Goal: Task Accomplishment & Management: Use online tool/utility

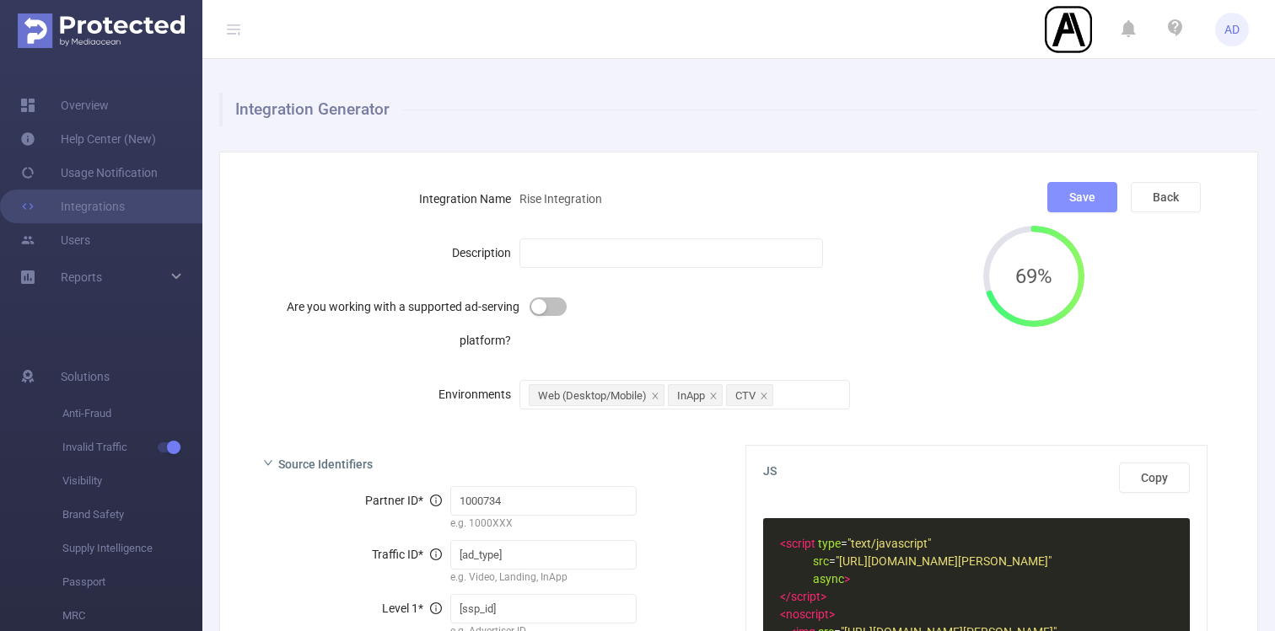
click at [1092, 196] on button "Save" at bounding box center [1082, 197] width 70 height 30
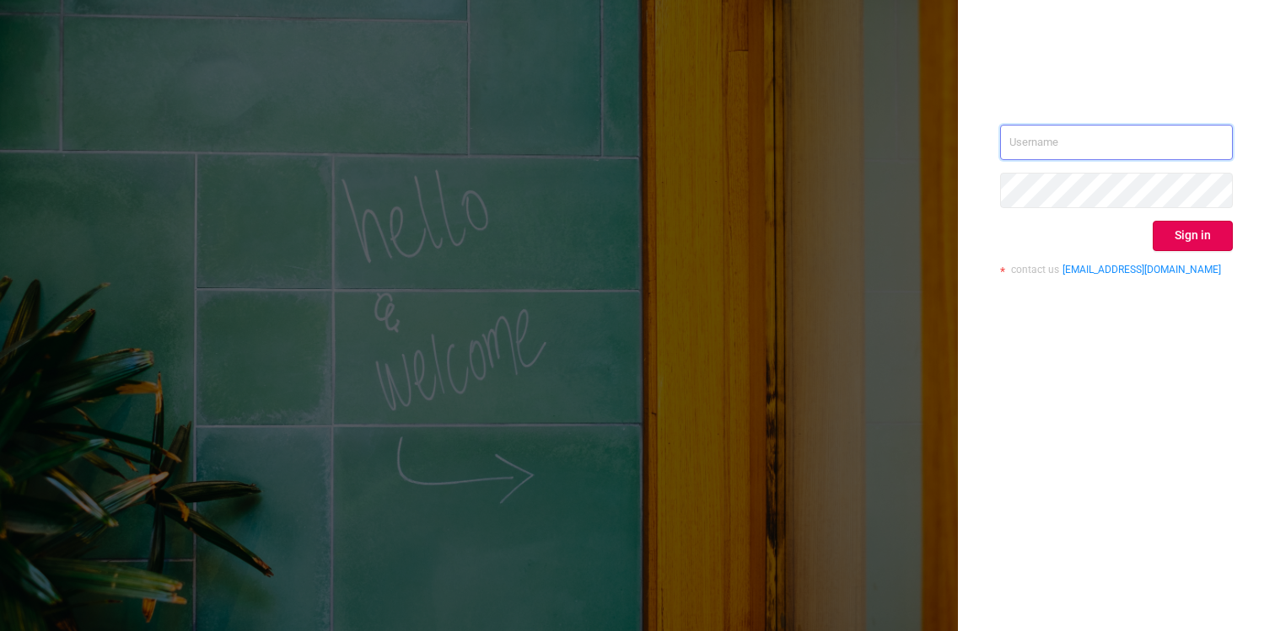
click at [1126, 138] on input "text" at bounding box center [1116, 142] width 233 height 35
click at [0, 631] on com-1password-button at bounding box center [0, 631] width 0 height 0
click at [1211, 438] on div "Sign in contact us [EMAIL_ADDRESS][DOMAIN_NAME]" at bounding box center [1116, 315] width 317 height 631
click at [1166, 151] on input "text" at bounding box center [1116, 142] width 233 height 35
type input "[EMAIL_ADDRESS][DOMAIN_NAME]"
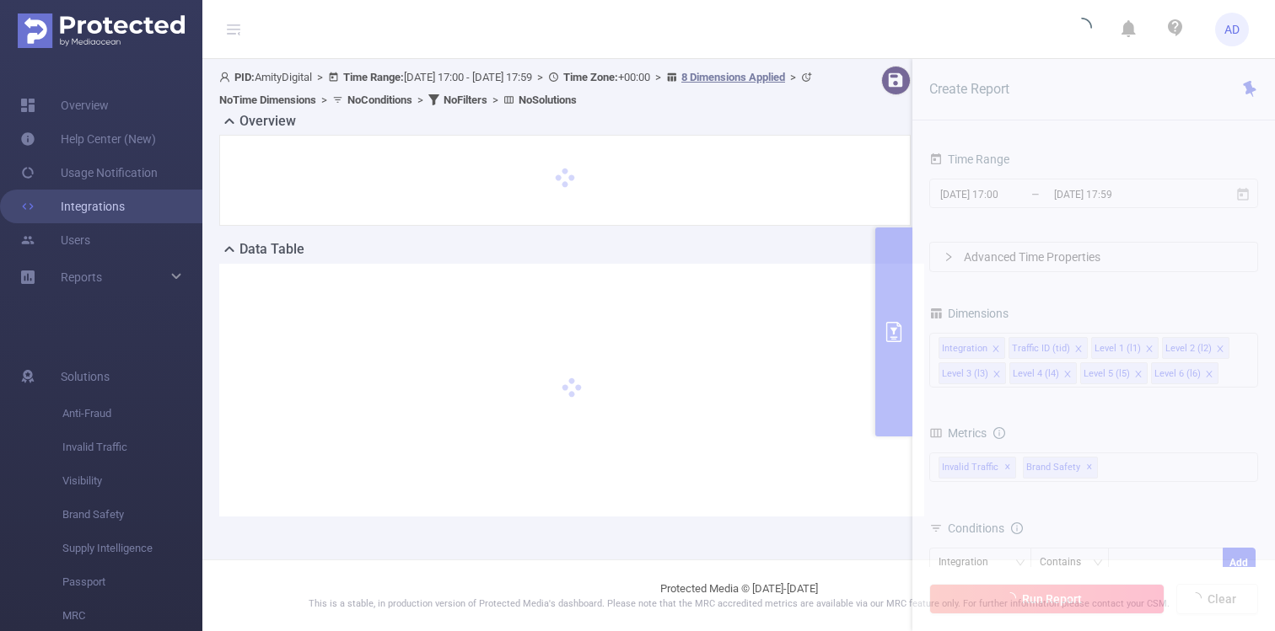
click at [97, 202] on link "Integrations" at bounding box center [72, 207] width 105 height 34
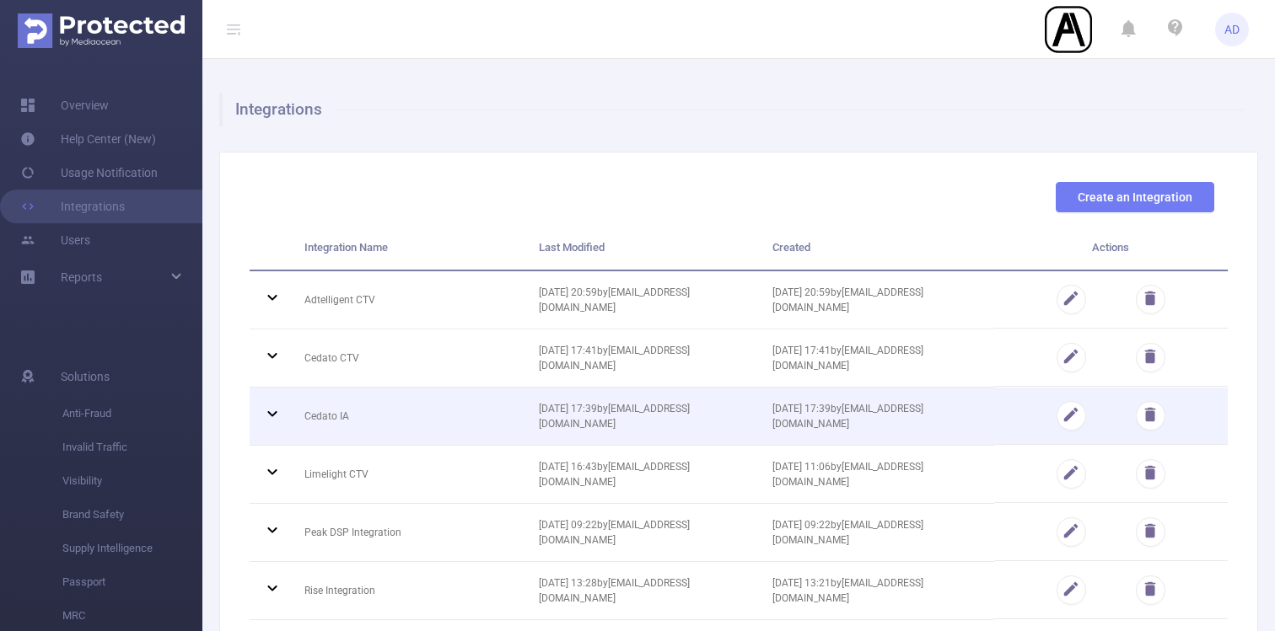
scroll to position [119, 0]
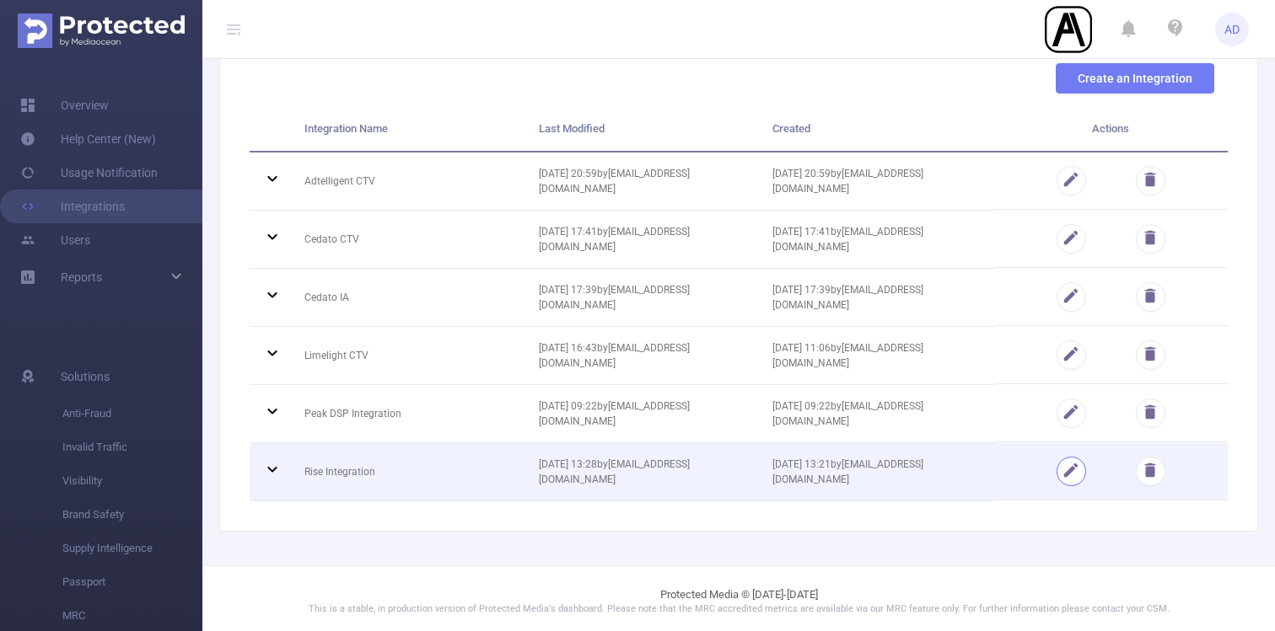
click at [1056, 469] on button "button" at bounding box center [1071, 472] width 30 height 30
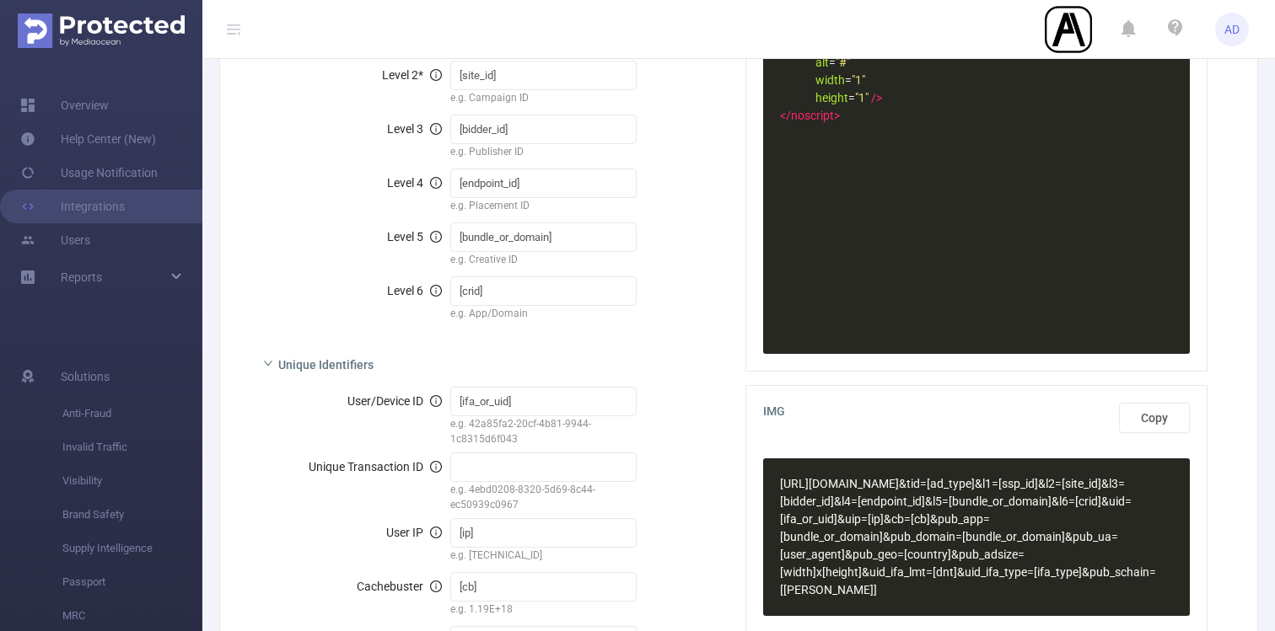
scroll to position [730, 0]
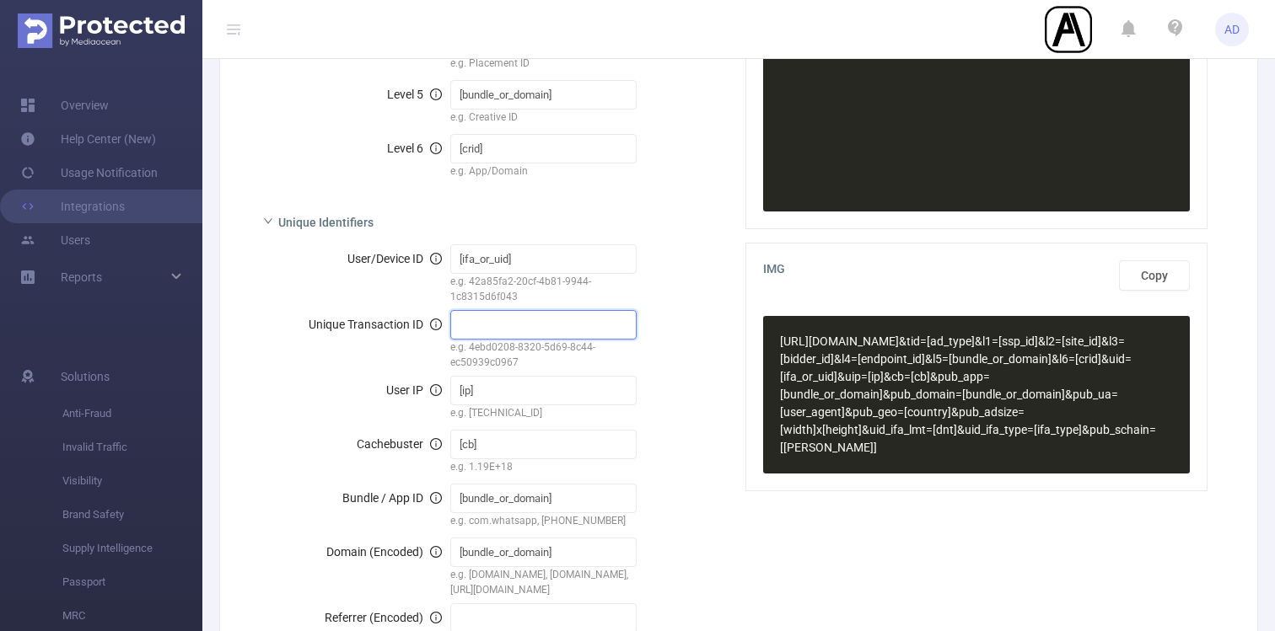
click at [494, 330] on input "text" at bounding box center [543, 325] width 187 height 30
click at [494, 452] on input "[cb]" at bounding box center [543, 445] width 187 height 30
click at [508, 293] on div "e.g. 42a85fa2-20cf-4b81-9944-1c8315d6f043" at bounding box center [543, 289] width 187 height 30
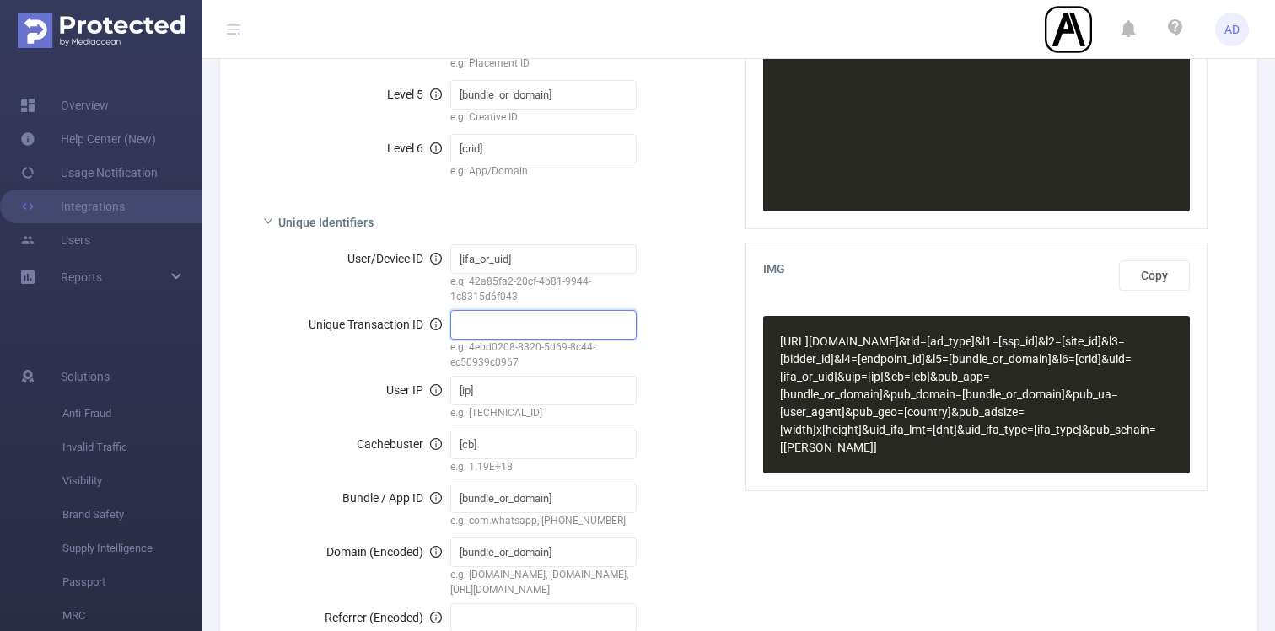
click at [497, 323] on input "text" at bounding box center [543, 325] width 187 height 30
paste input "[cb]"
type input "[cb]"
drag, startPoint x: 460, startPoint y: 443, endPoint x: 473, endPoint y: 443, distance: 12.6
click at [473, 443] on input "[cb]" at bounding box center [543, 445] width 187 height 30
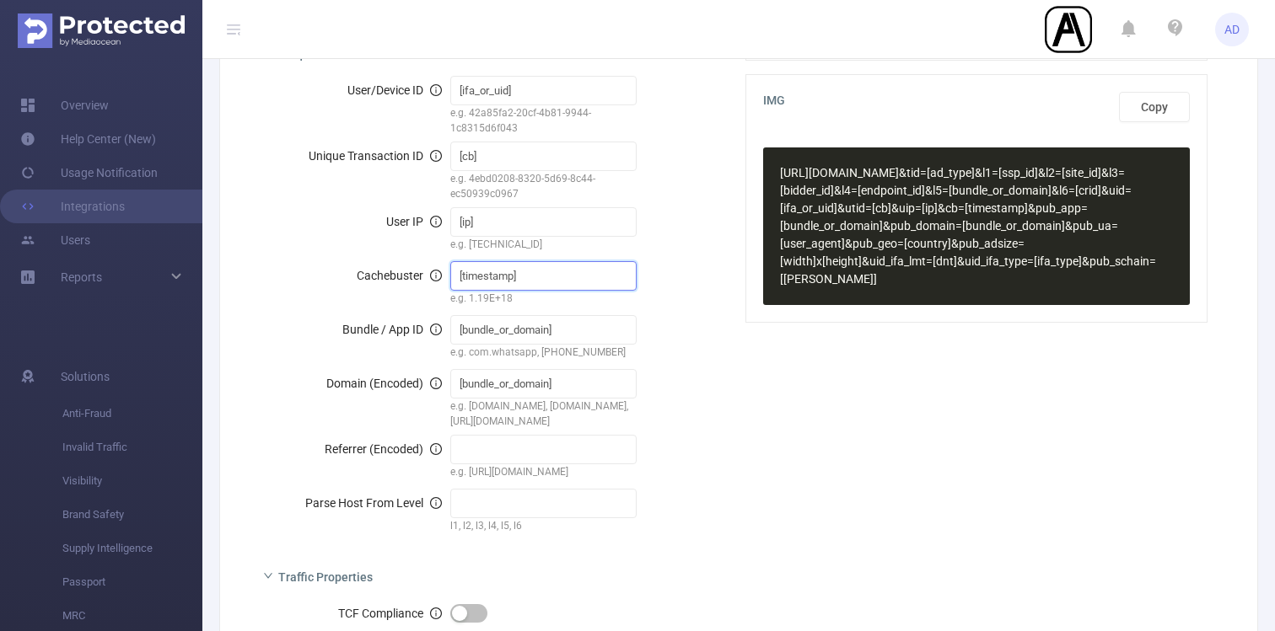
scroll to position [83, 0]
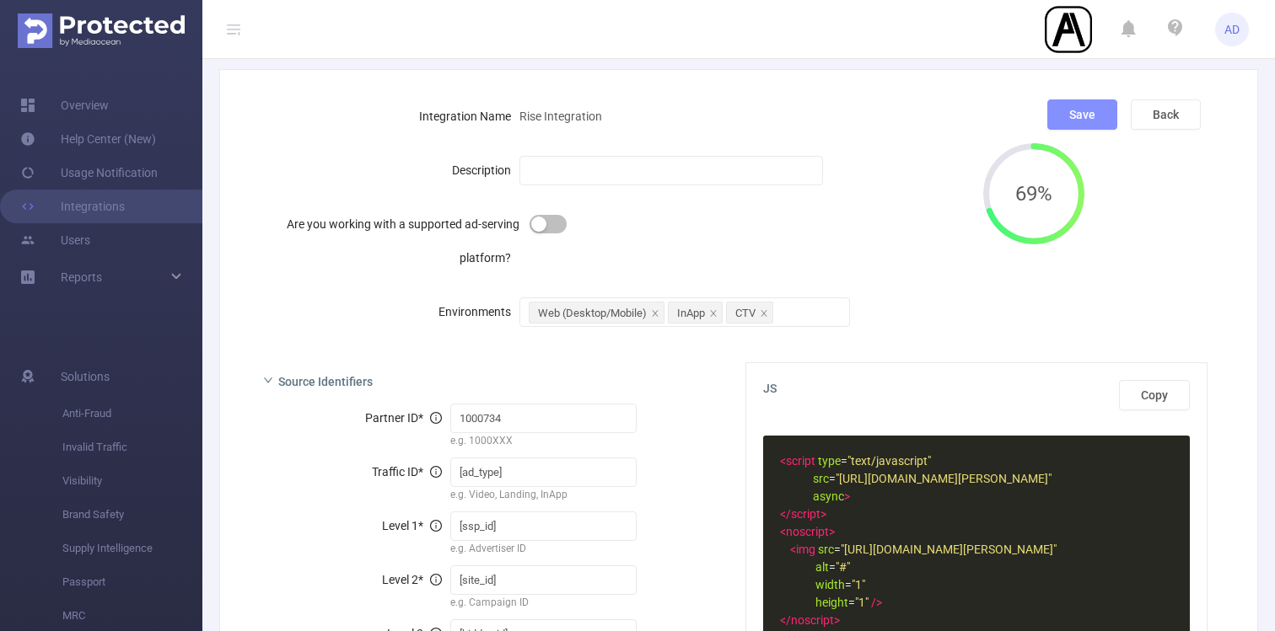
type input "[timestamp]"
click at [1084, 116] on button "Save" at bounding box center [1082, 114] width 70 height 30
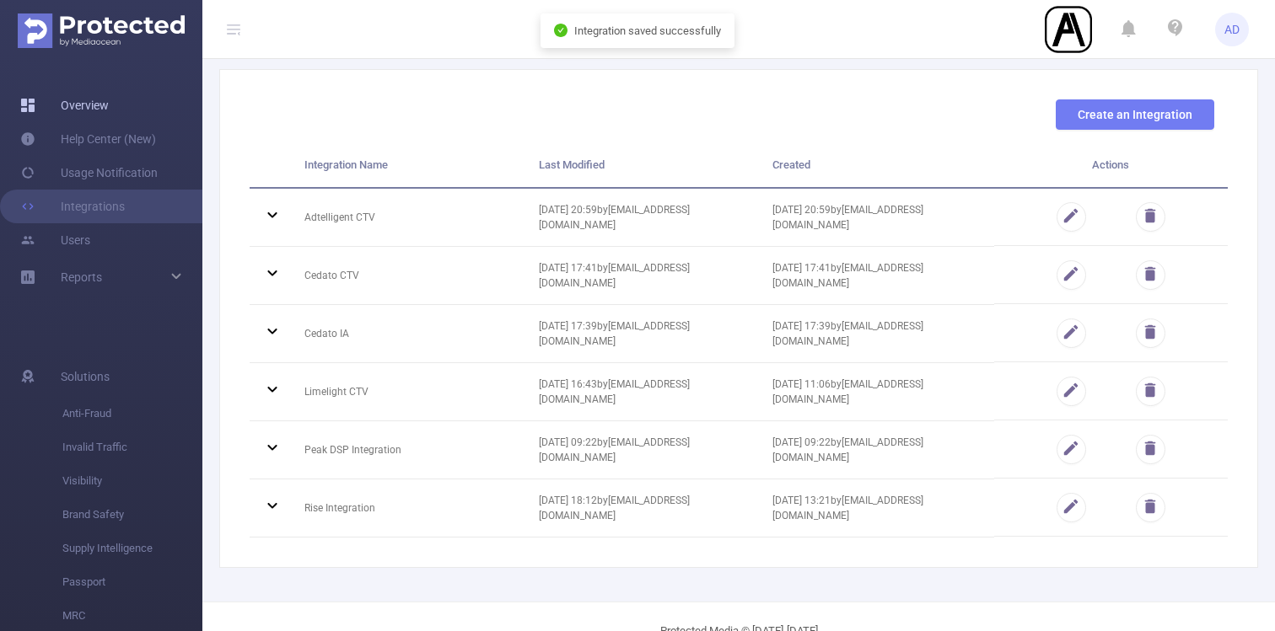
click at [94, 97] on link "Overview" at bounding box center [64, 106] width 89 height 34
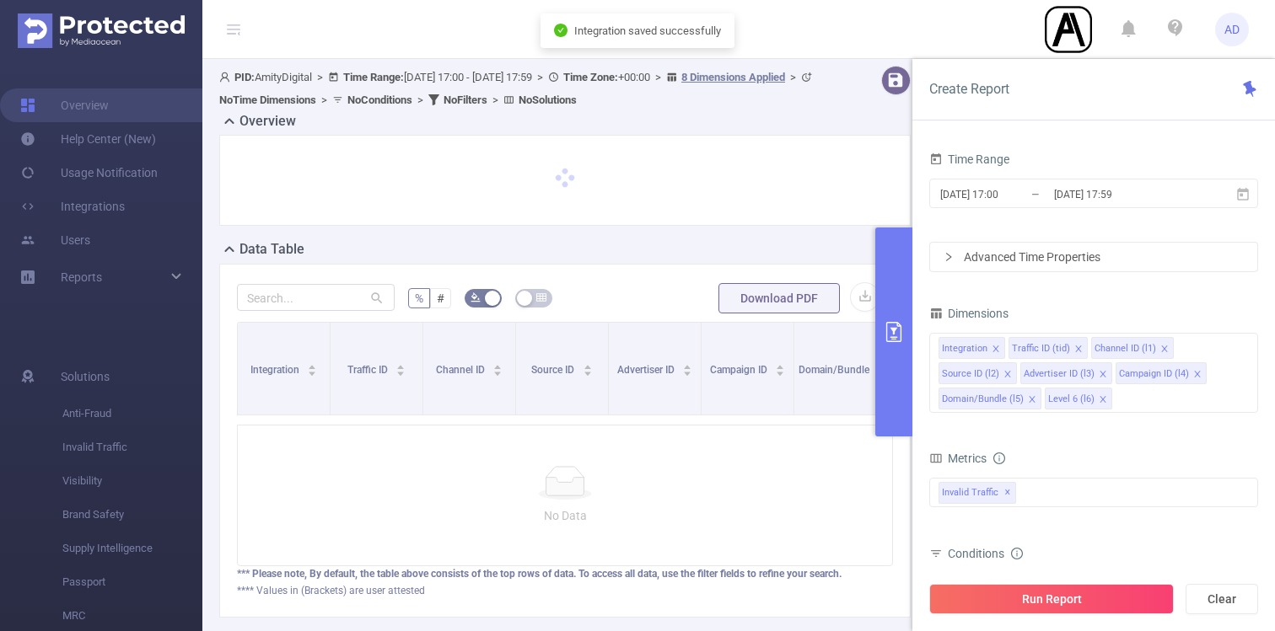
click at [895, 298] on button "primary" at bounding box center [893, 332] width 37 height 209
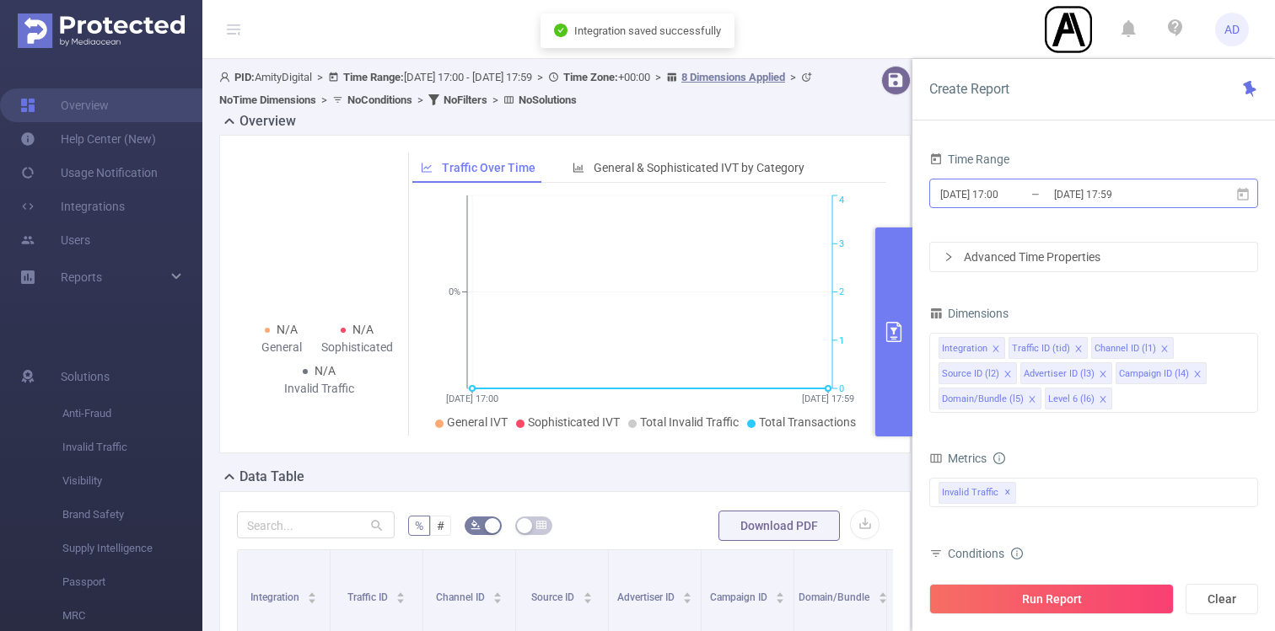
click at [1121, 192] on input "[DATE] 17:59" at bounding box center [1120, 194] width 137 height 23
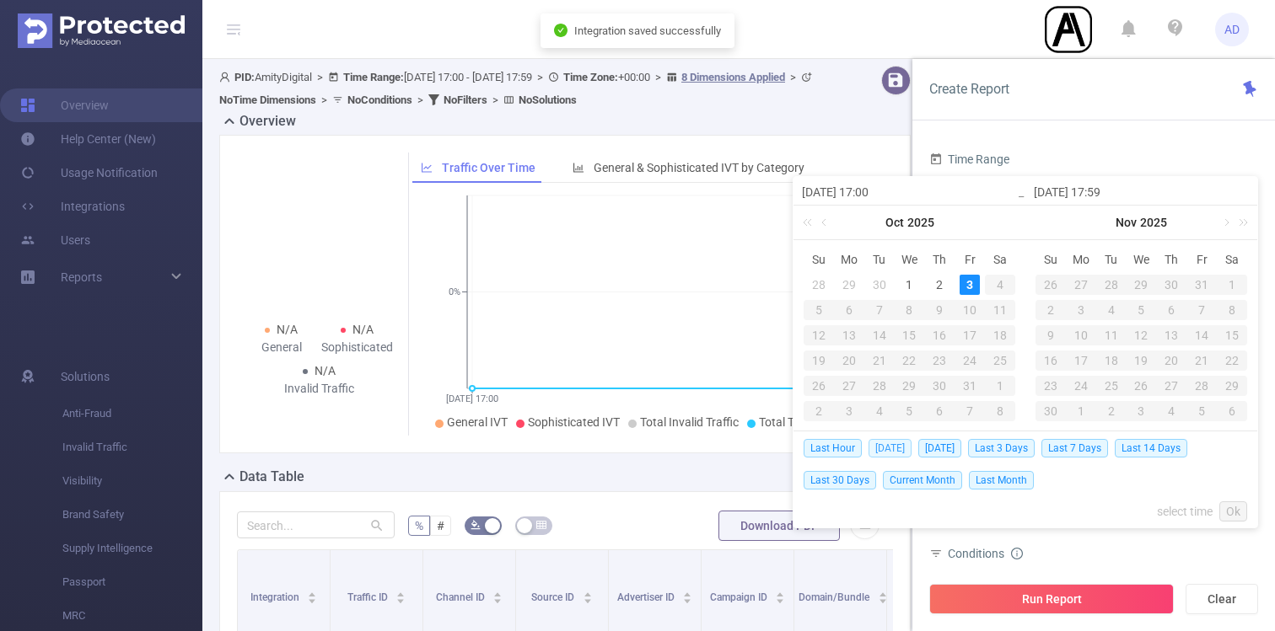
click at [895, 451] on span "[DATE]" at bounding box center [889, 448] width 43 height 19
type input "[DATE] 00:00"
type input "[DATE] 23:59"
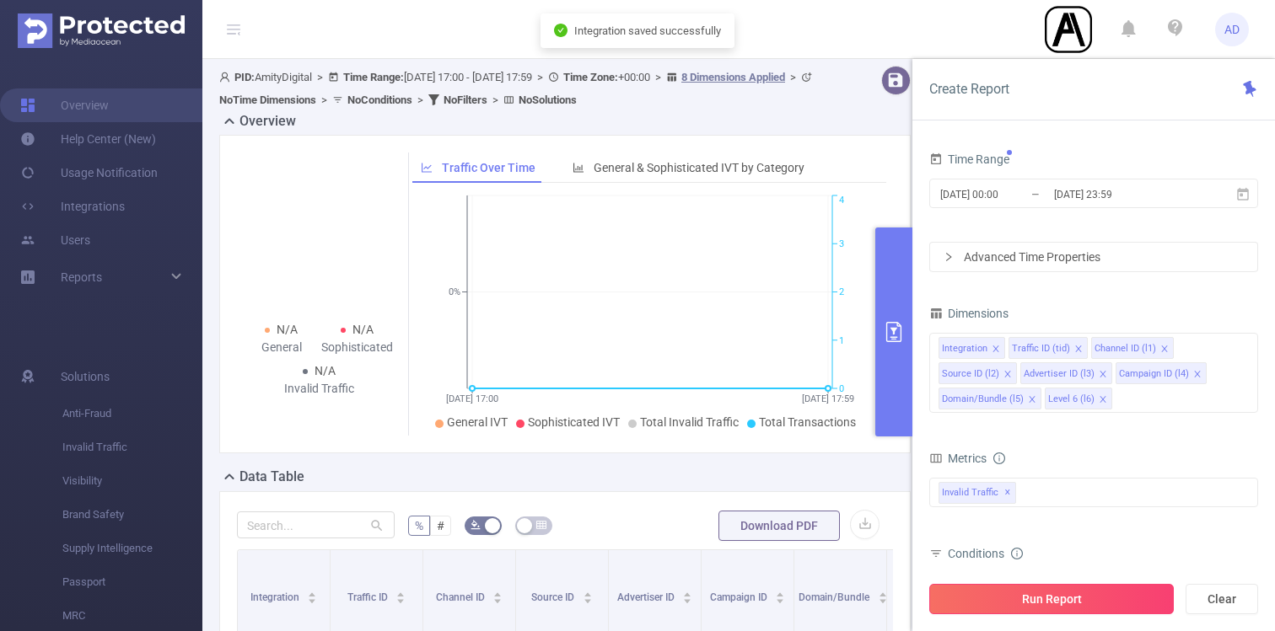
click at [1068, 592] on button "Run Report" at bounding box center [1051, 599] width 244 height 30
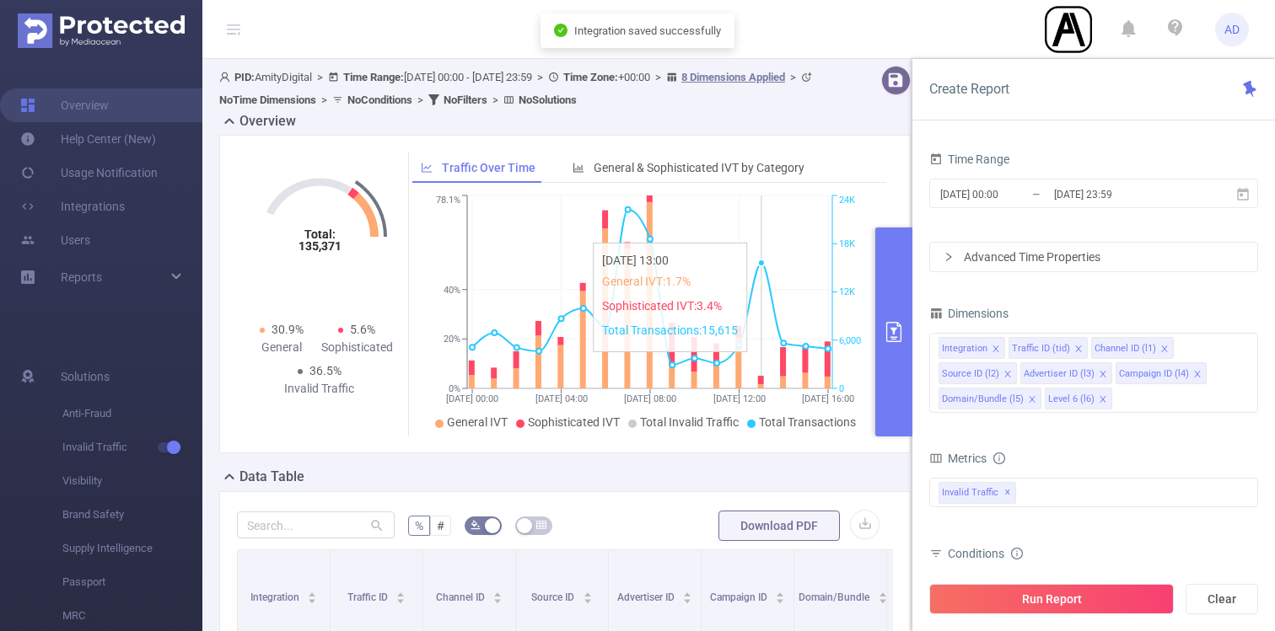
scroll to position [395, 0]
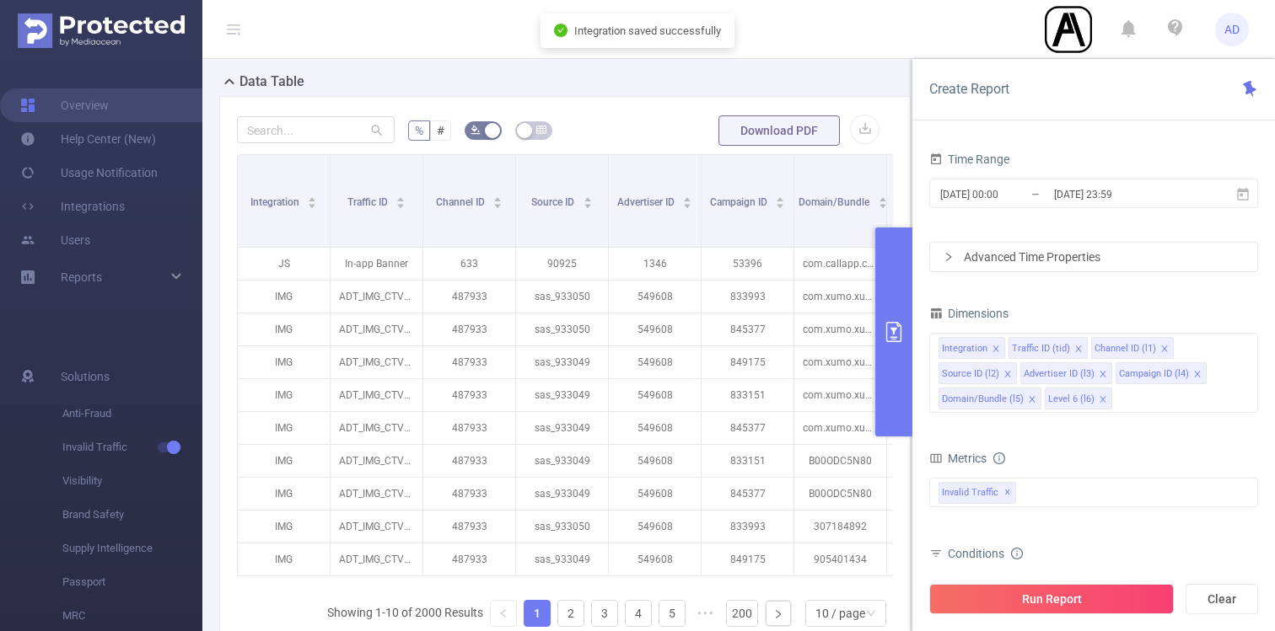
click at [894, 299] on button "primary" at bounding box center [893, 332] width 37 height 209
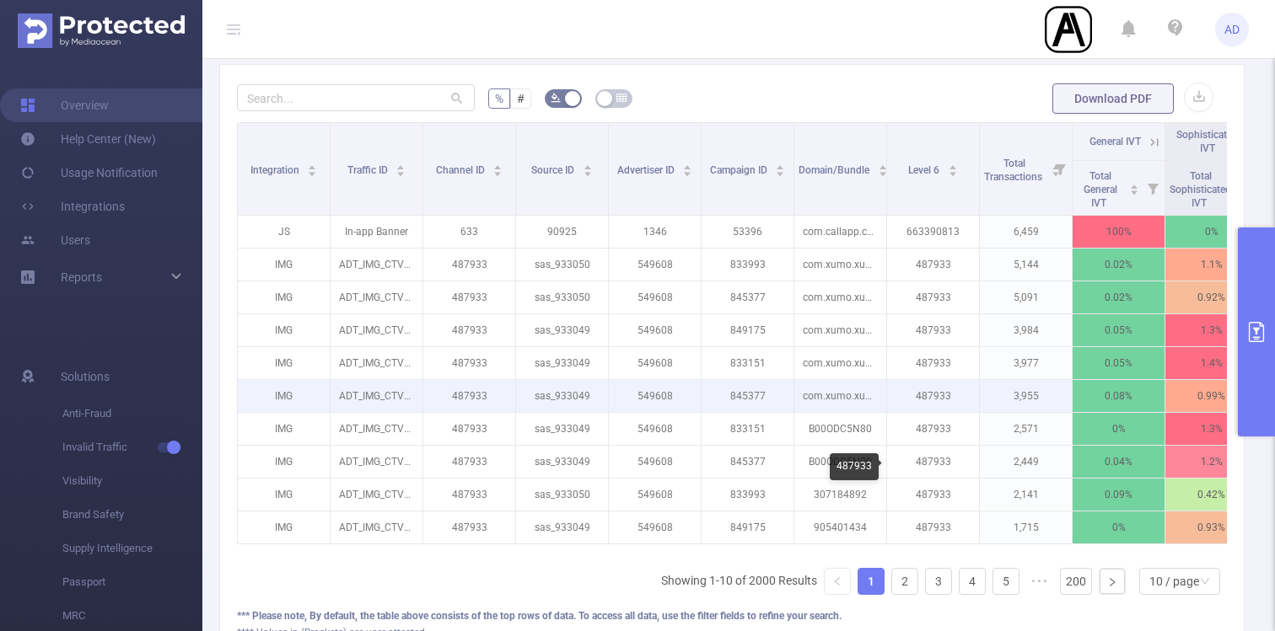
scroll to position [561, 0]
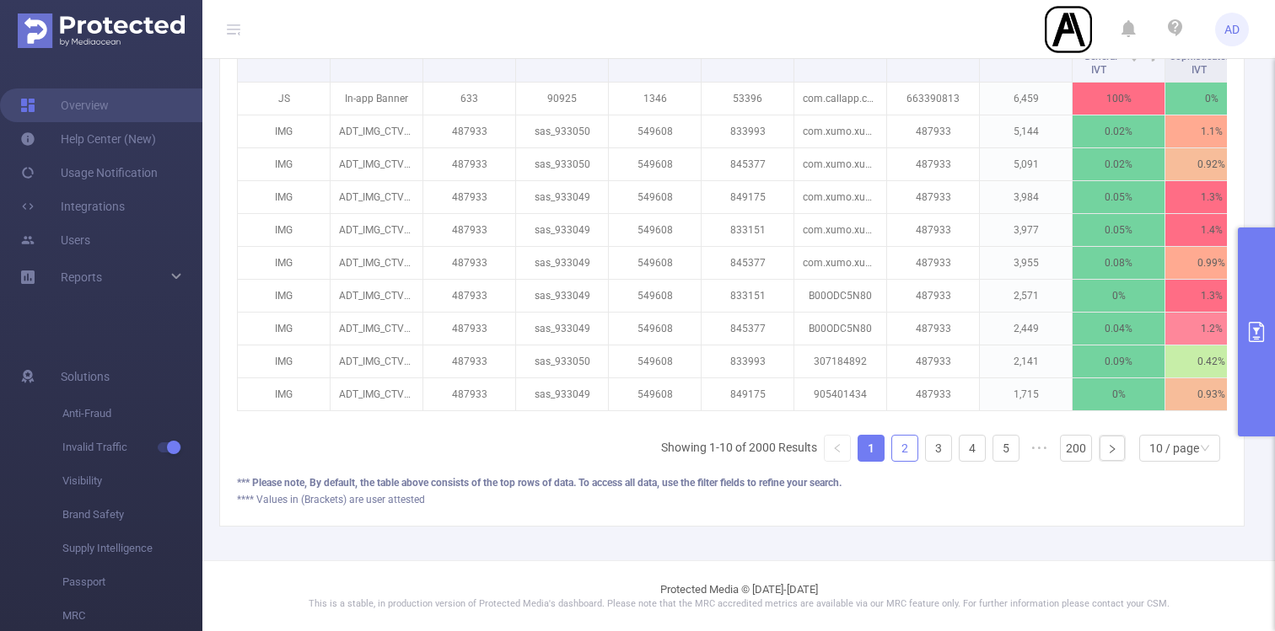
click at [898, 441] on link "2" at bounding box center [904, 448] width 25 height 25
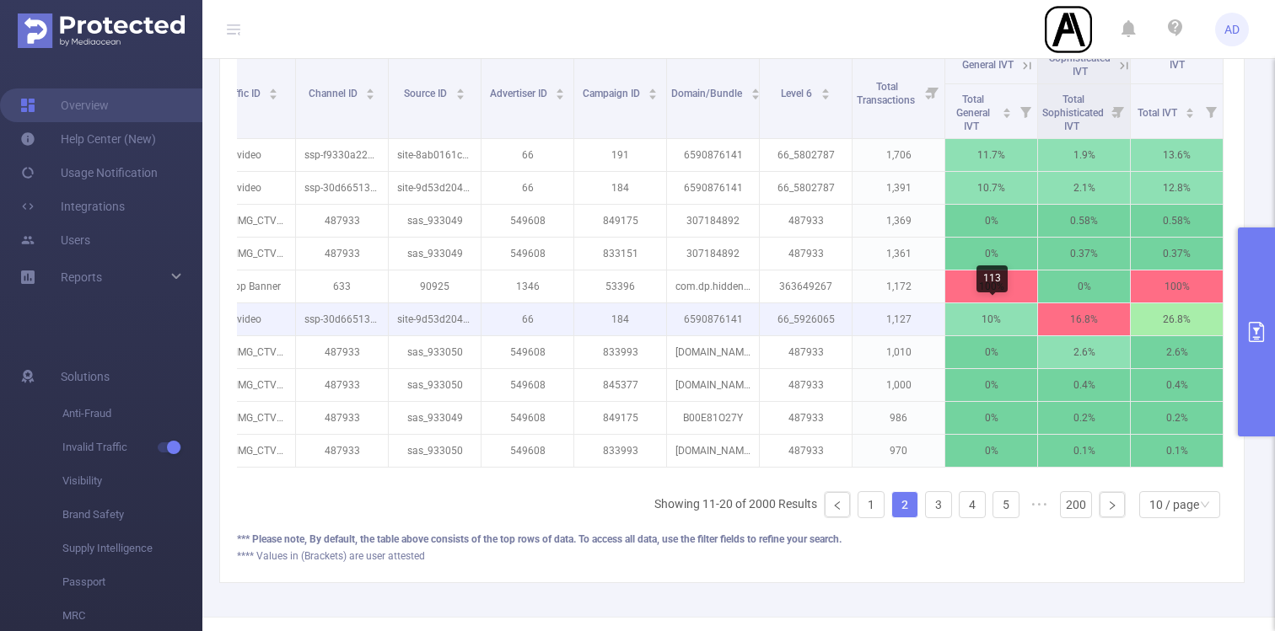
scroll to position [0, 0]
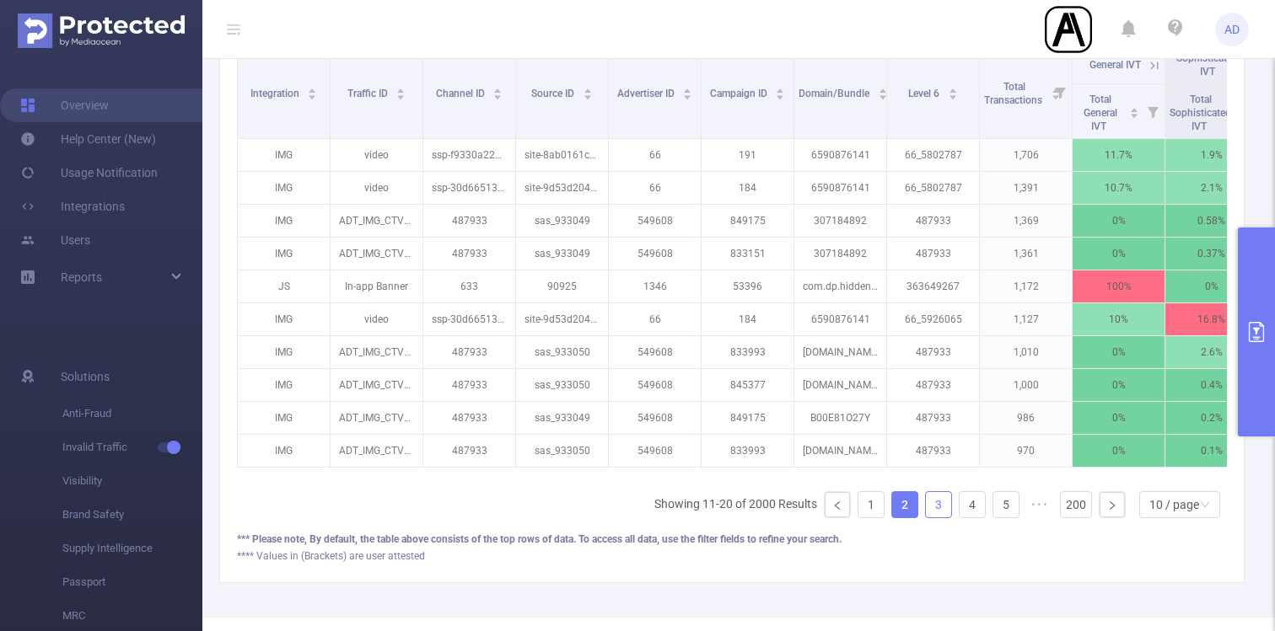
click at [935, 502] on link "3" at bounding box center [938, 504] width 25 height 25
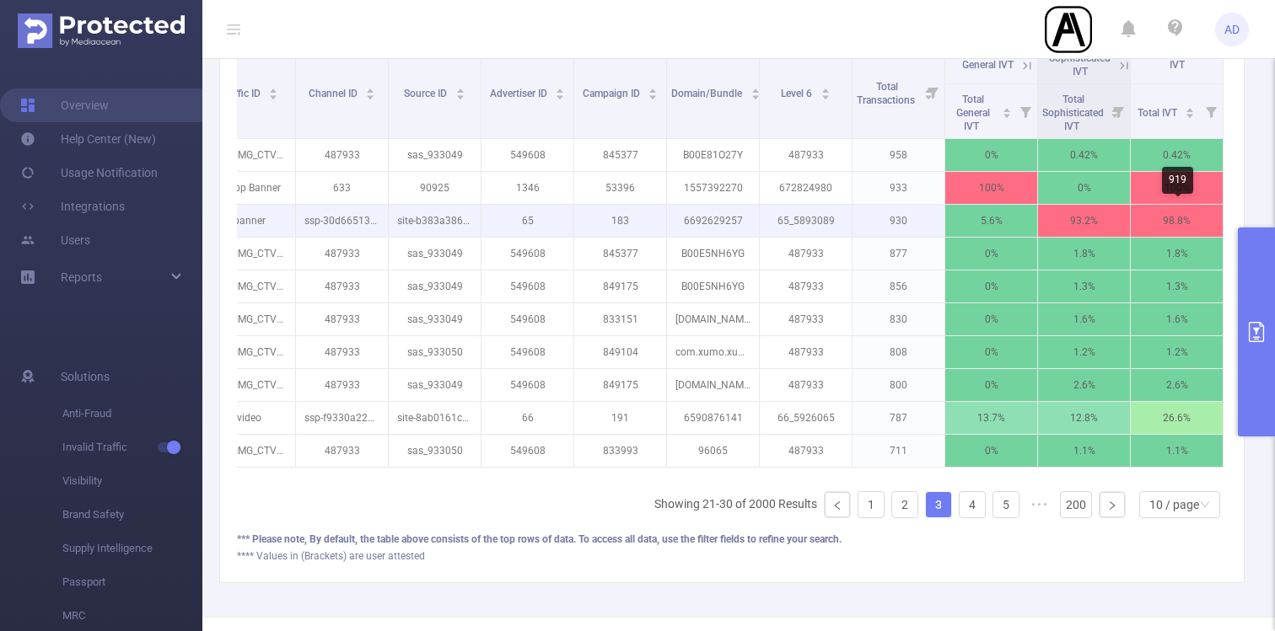
scroll to position [440, 0]
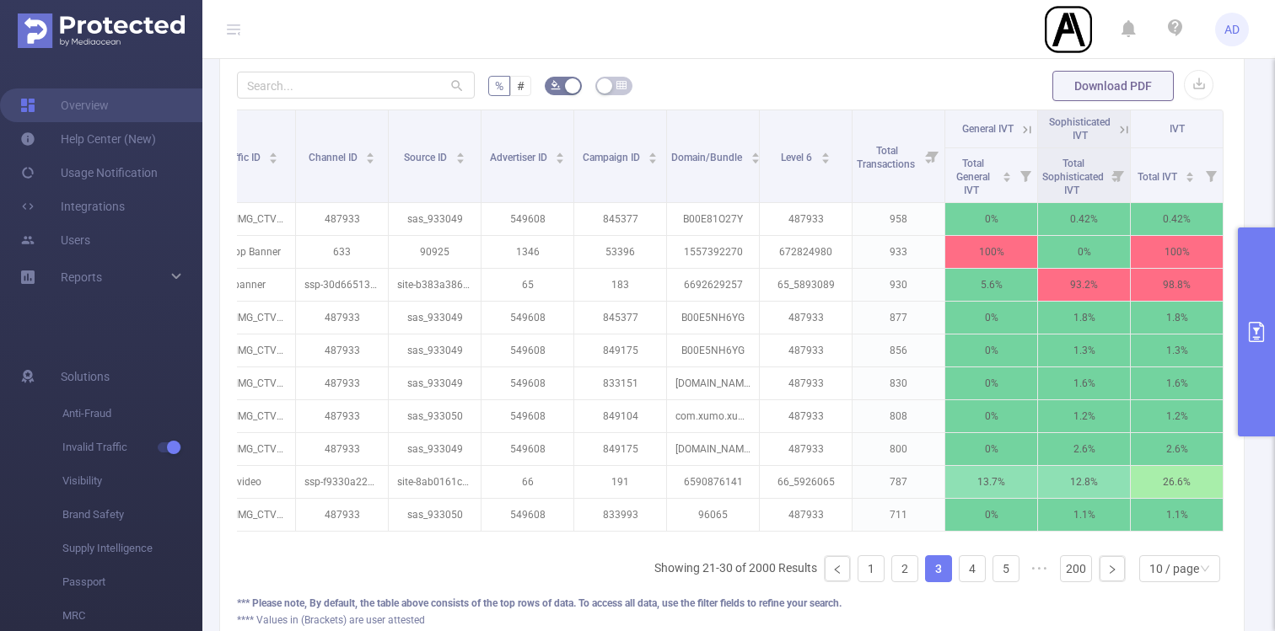
click at [1125, 125] on icon at bounding box center [1123, 129] width 15 height 15
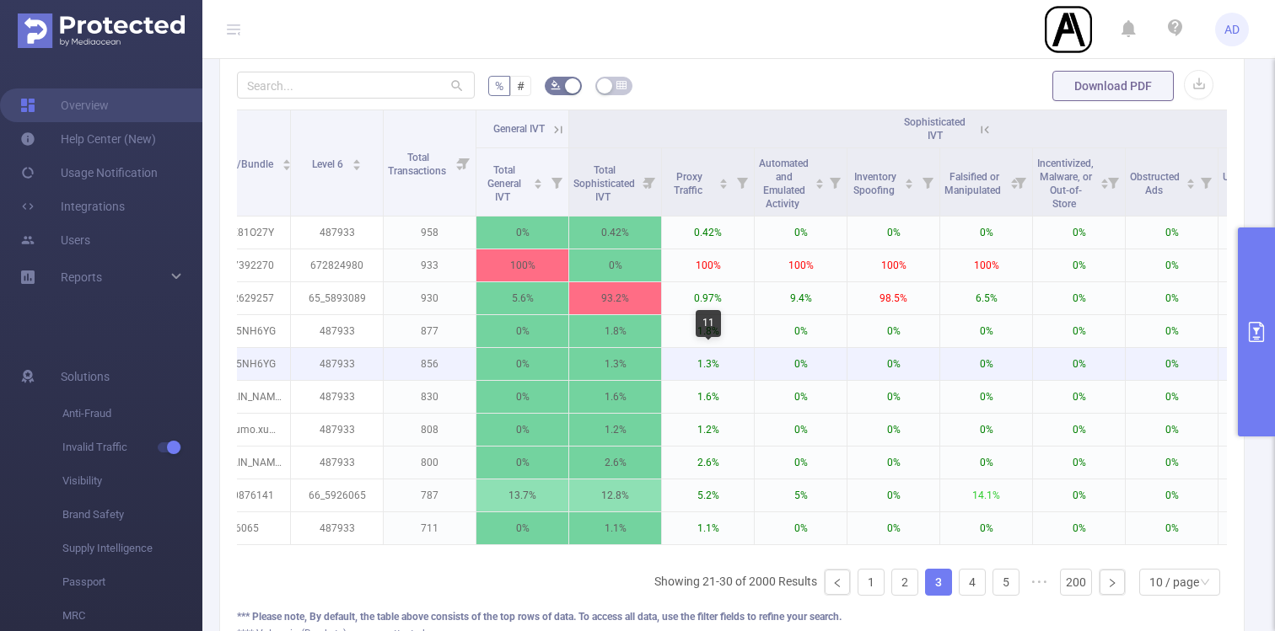
scroll to position [0, 620]
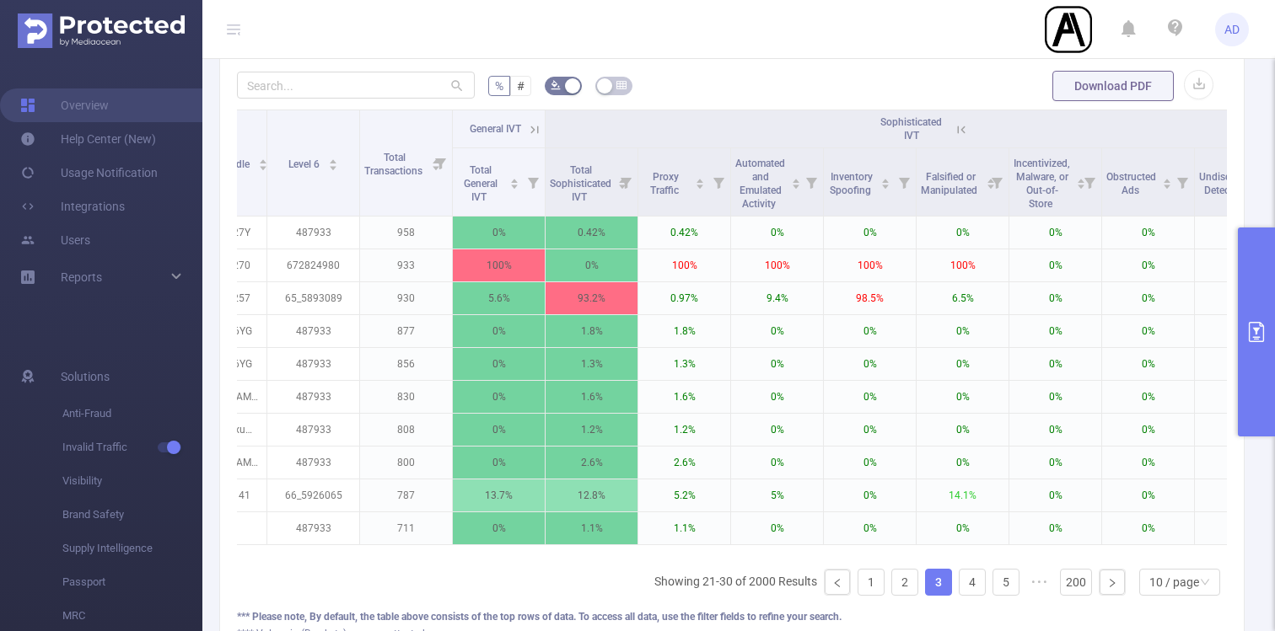
click at [959, 129] on icon at bounding box center [961, 129] width 15 height 15
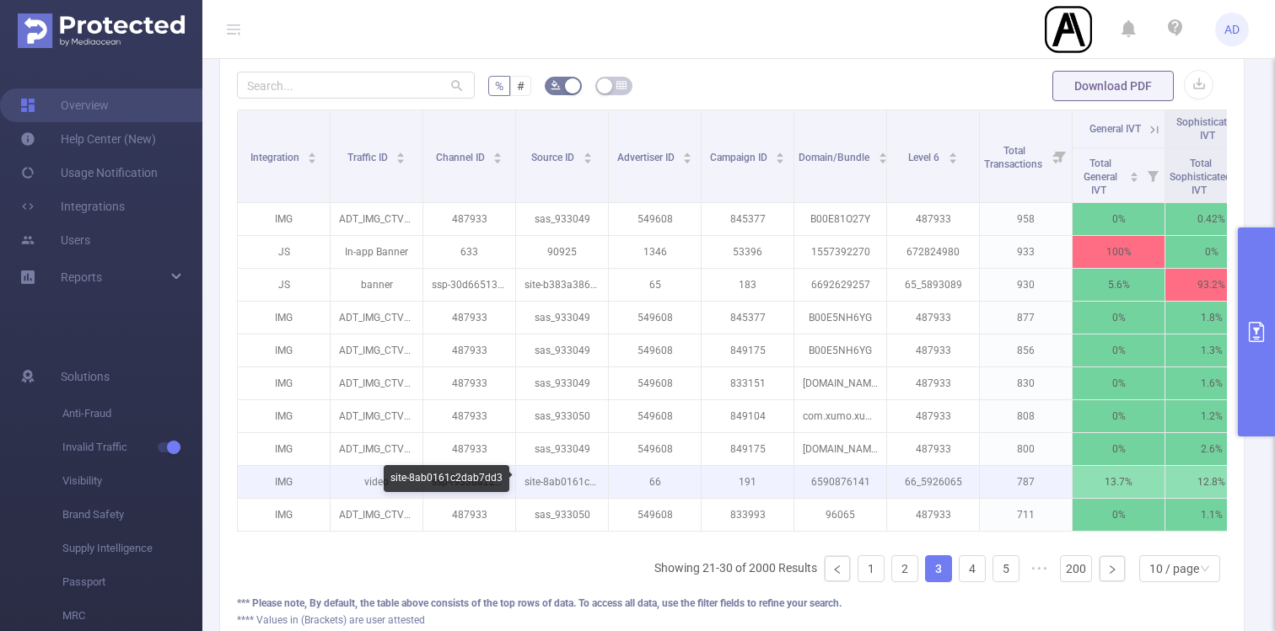
scroll to position [460, 0]
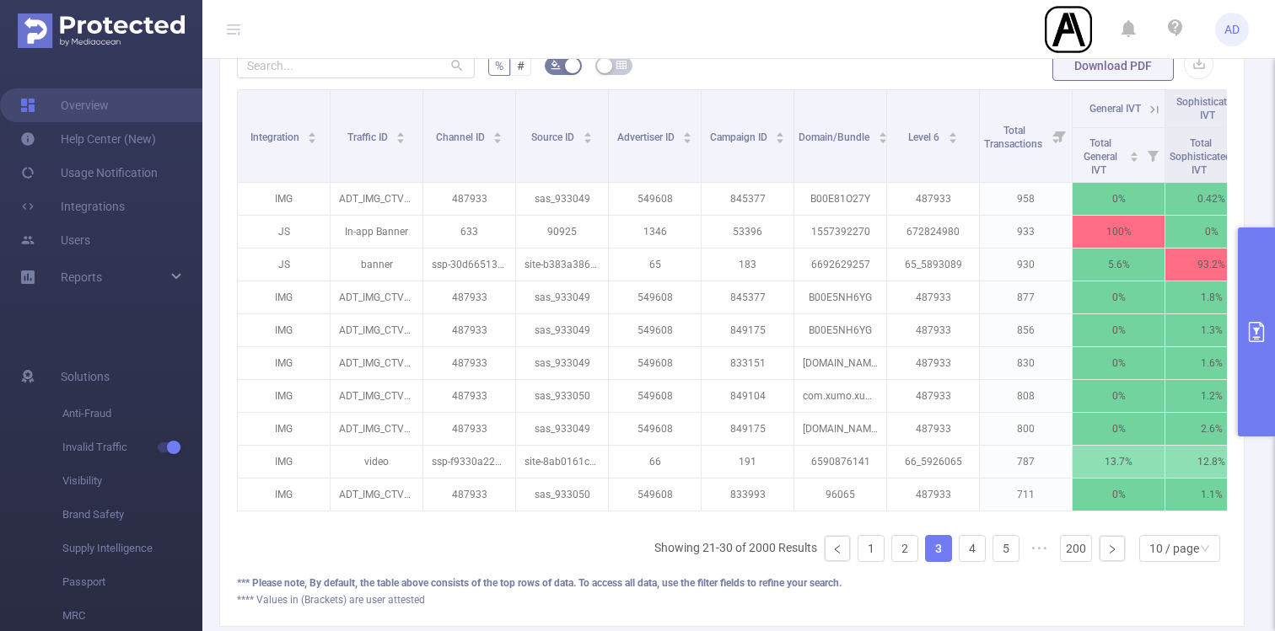
click at [1254, 287] on button "primary" at bounding box center [1256, 332] width 37 height 209
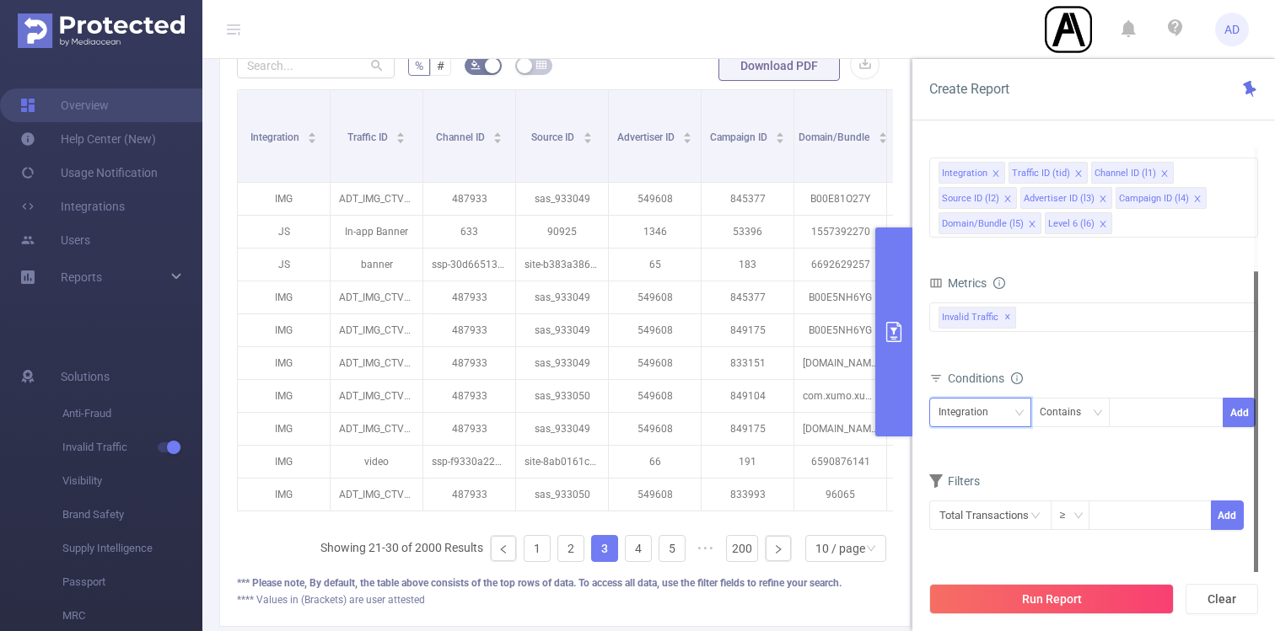
click at [1001, 416] on div "Integration" at bounding box center [979, 413] width 83 height 28
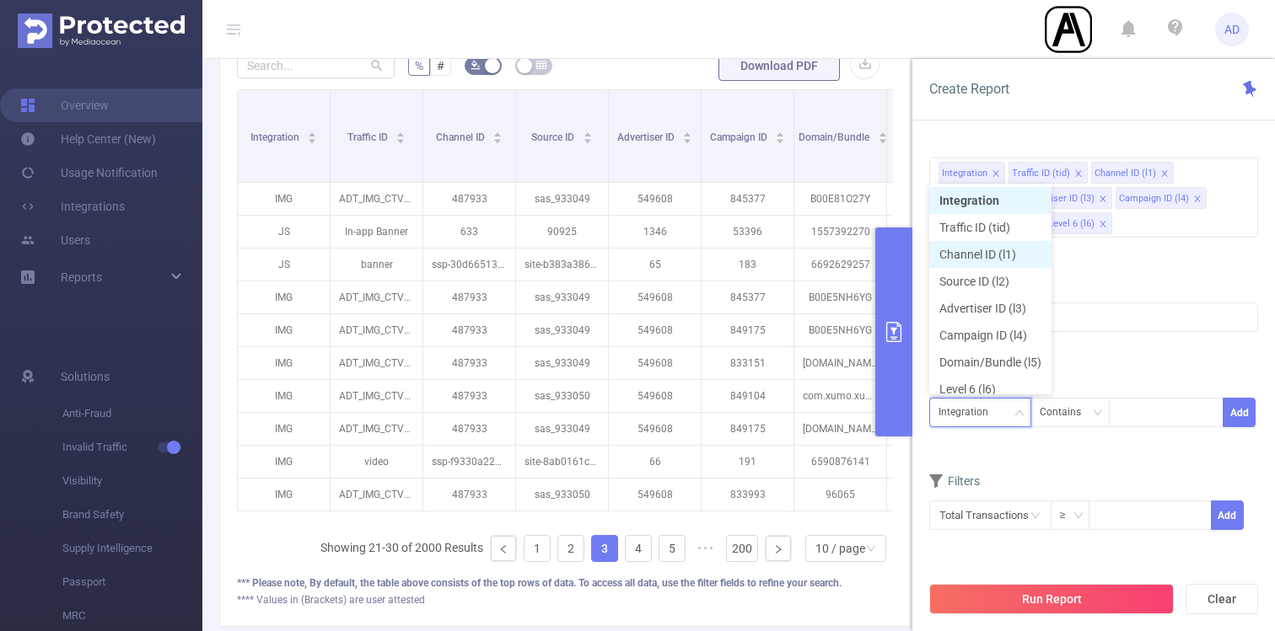
scroll to position [8, 0]
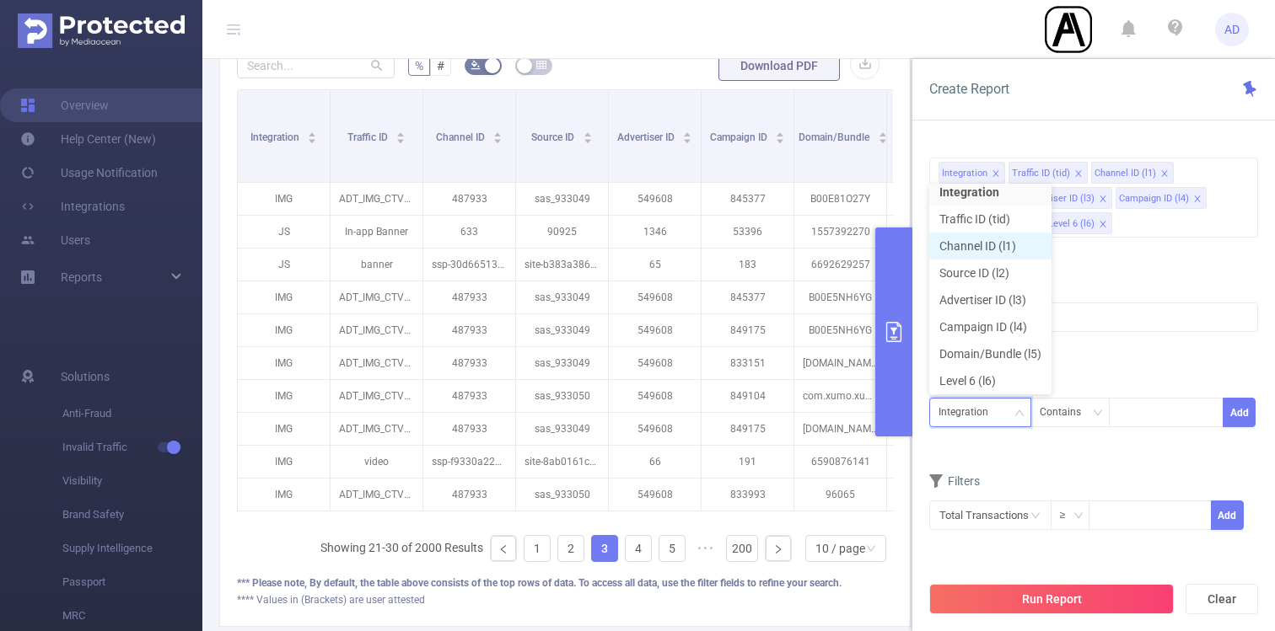
click at [1008, 242] on li "Channel ID (l1)" at bounding box center [990, 246] width 122 height 27
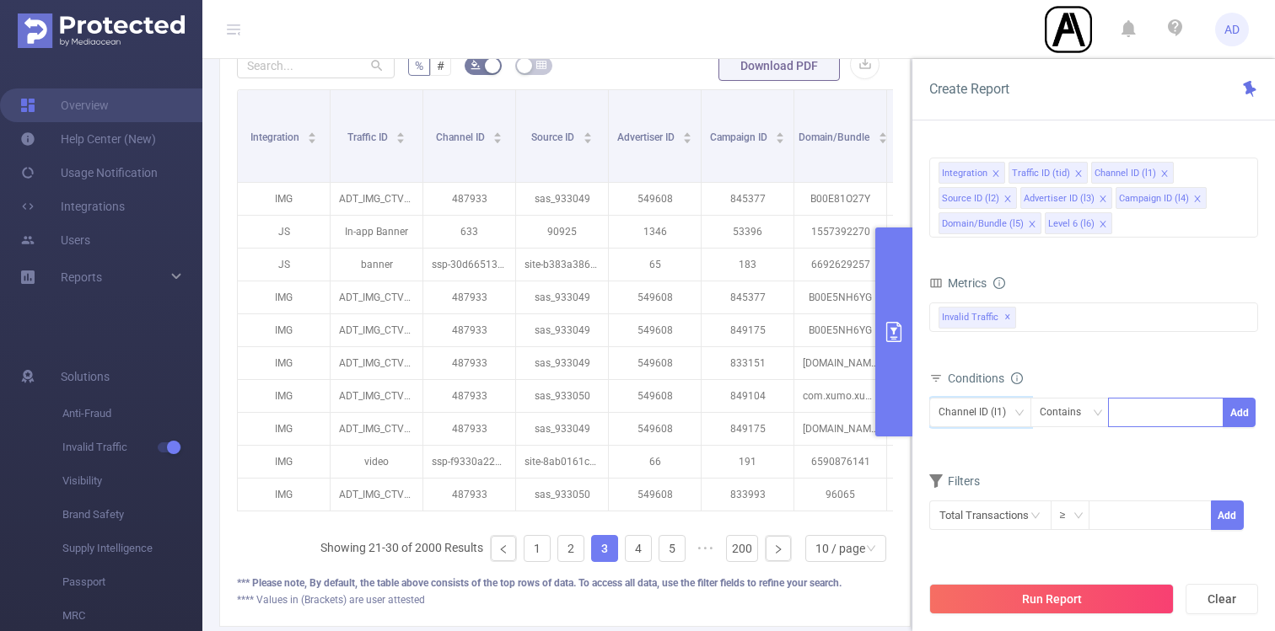
click at [1126, 409] on div at bounding box center [1165, 413] width 97 height 28
type input "ssp"
click at [1246, 414] on button "Add" at bounding box center [1238, 413] width 33 height 30
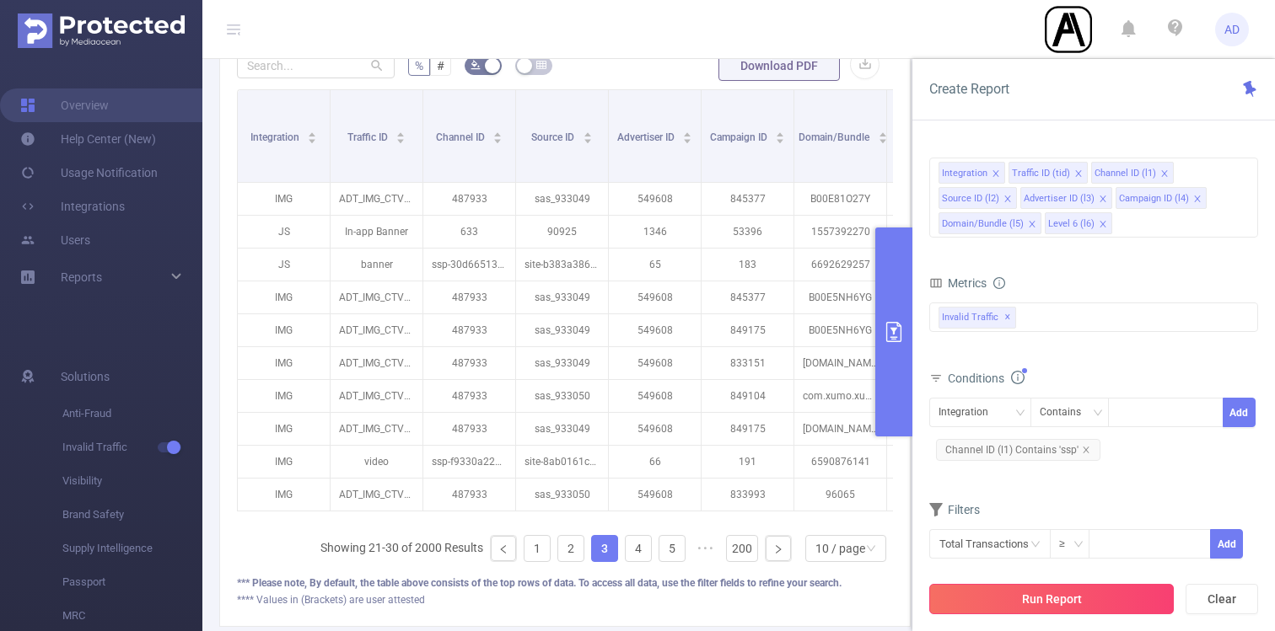
click at [1008, 604] on button "Run Report" at bounding box center [1051, 599] width 244 height 30
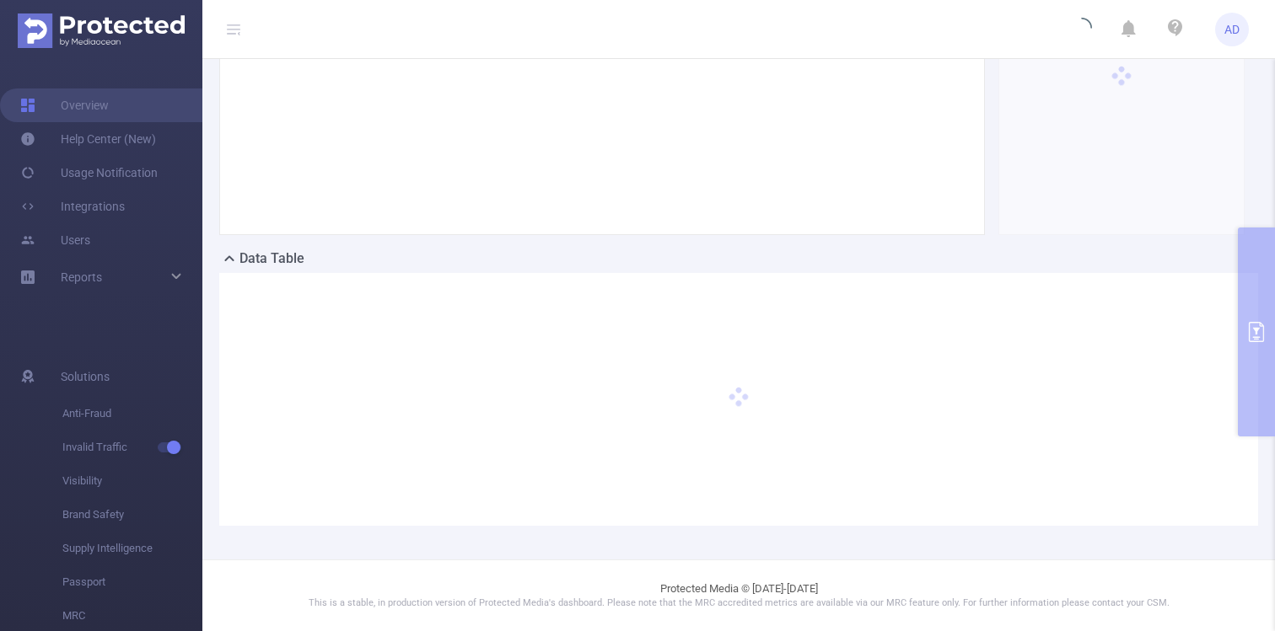
scroll to position [218, 0]
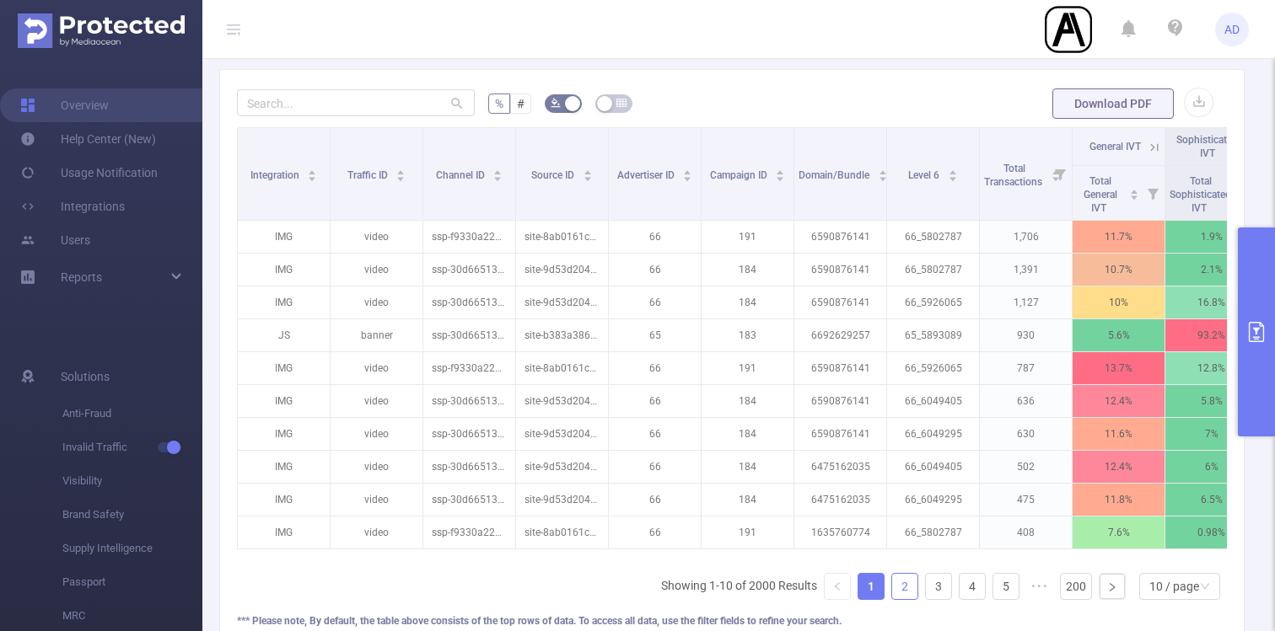
click at [902, 588] on link "2" at bounding box center [904, 586] width 25 height 25
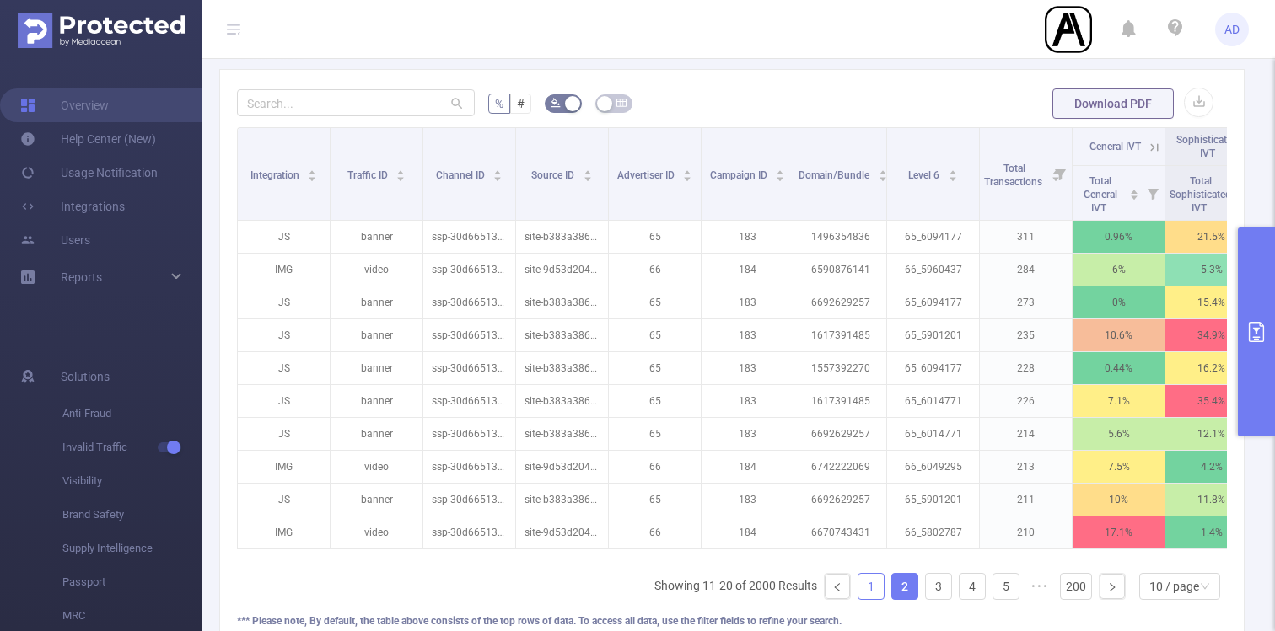
click at [872, 587] on link "1" at bounding box center [870, 586] width 25 height 25
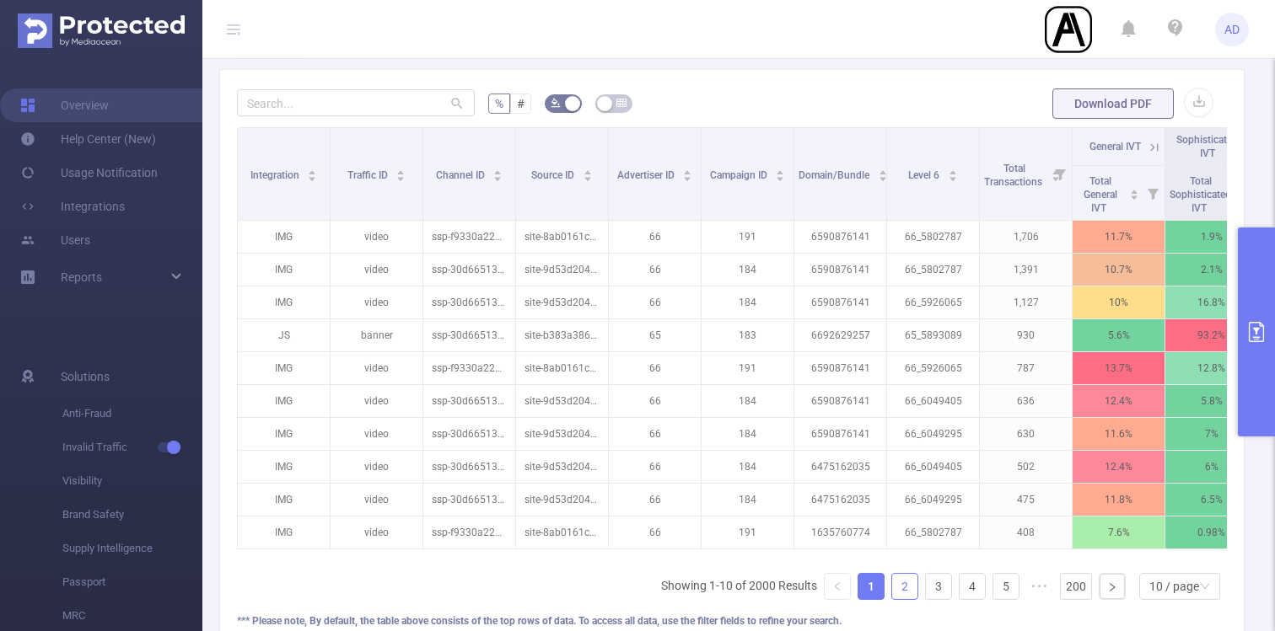
click at [905, 587] on link "2" at bounding box center [904, 586] width 25 height 25
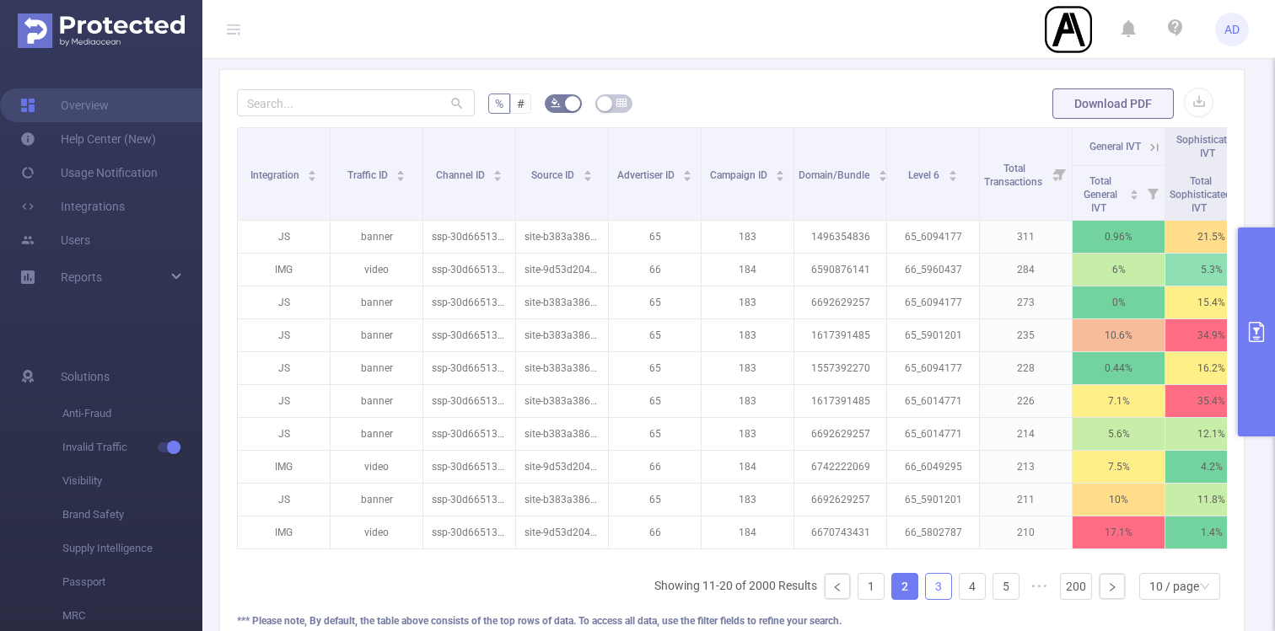
click at [932, 587] on link "3" at bounding box center [938, 586] width 25 height 25
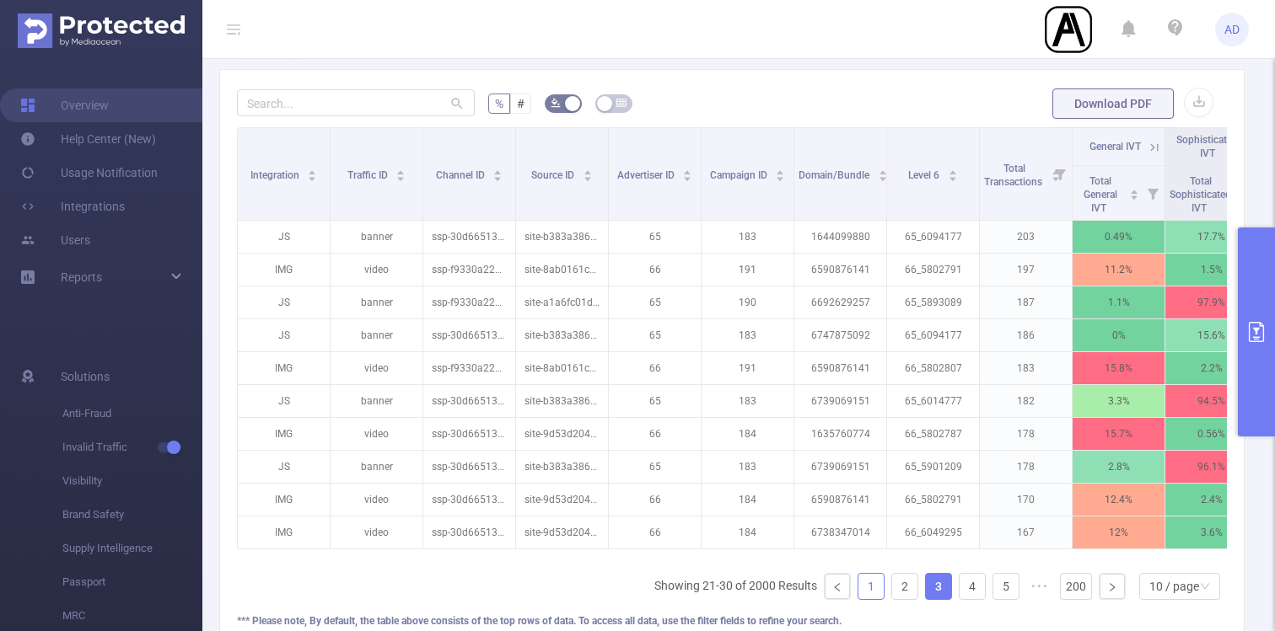
click at [874, 588] on link "1" at bounding box center [870, 586] width 25 height 25
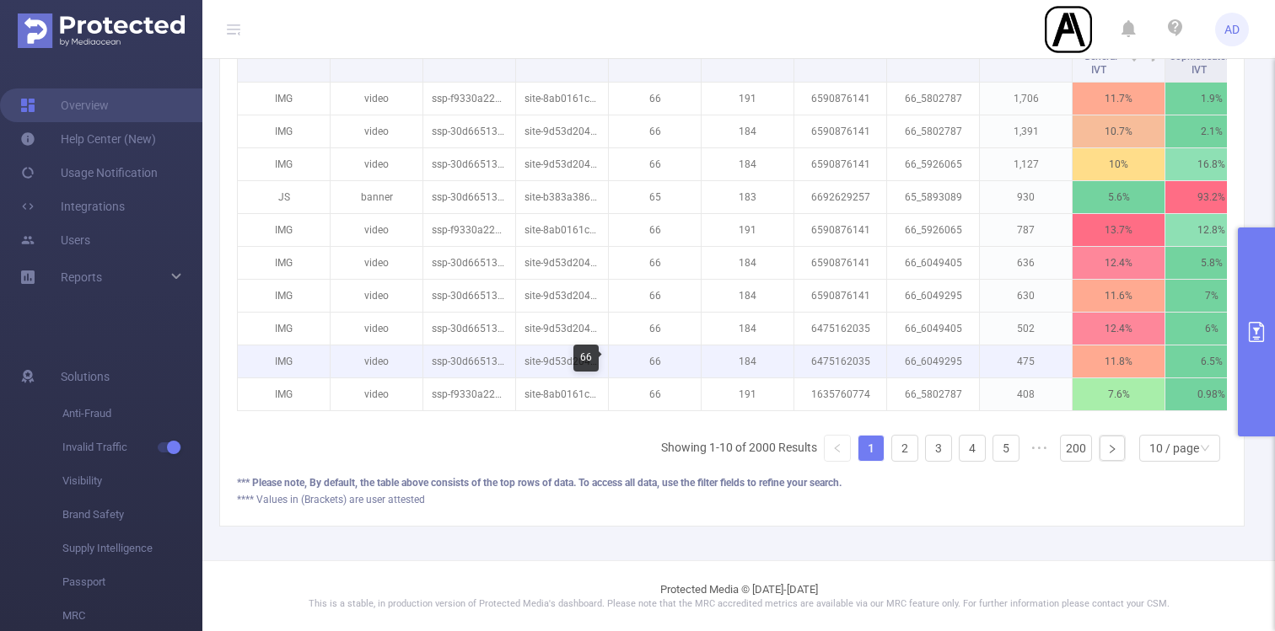
scroll to position [471, 0]
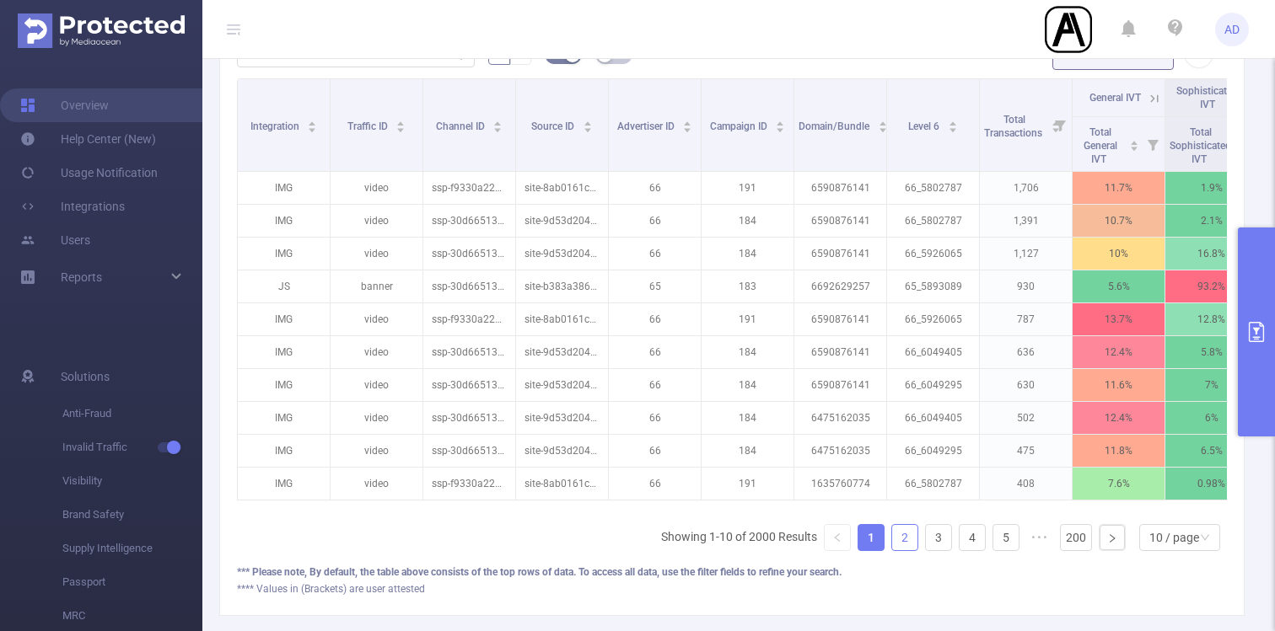
click at [912, 538] on link "2" at bounding box center [904, 537] width 25 height 25
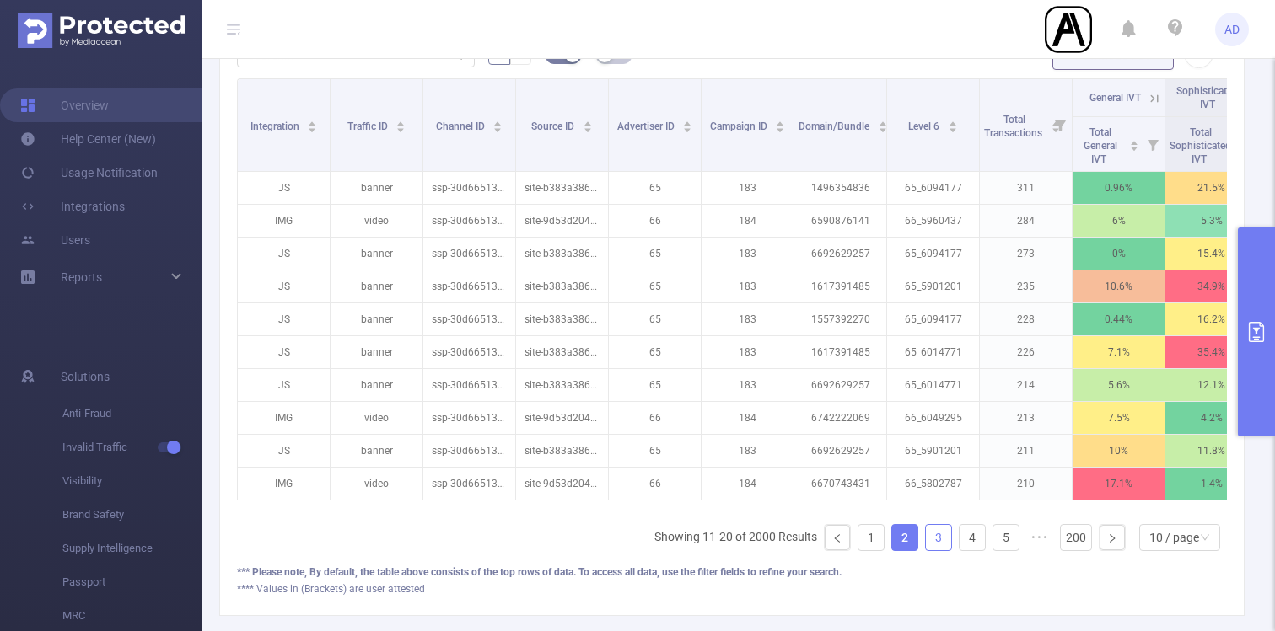
click at [939, 535] on link "3" at bounding box center [938, 537] width 25 height 25
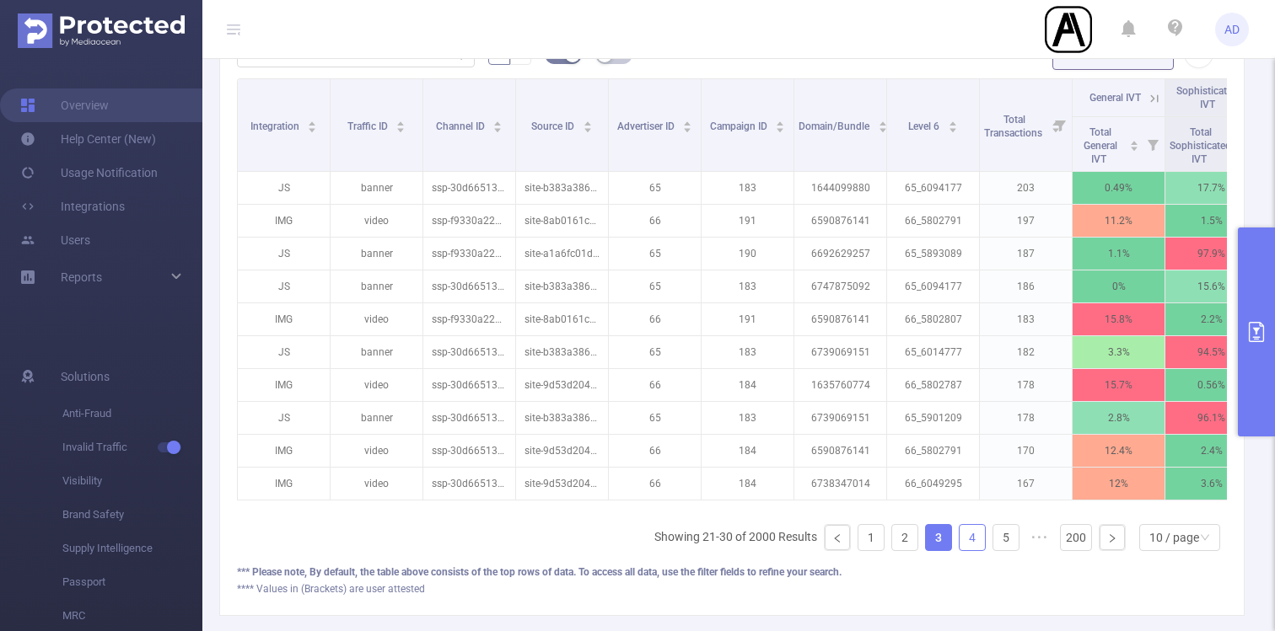
click at [969, 540] on link "4" at bounding box center [971, 537] width 25 height 25
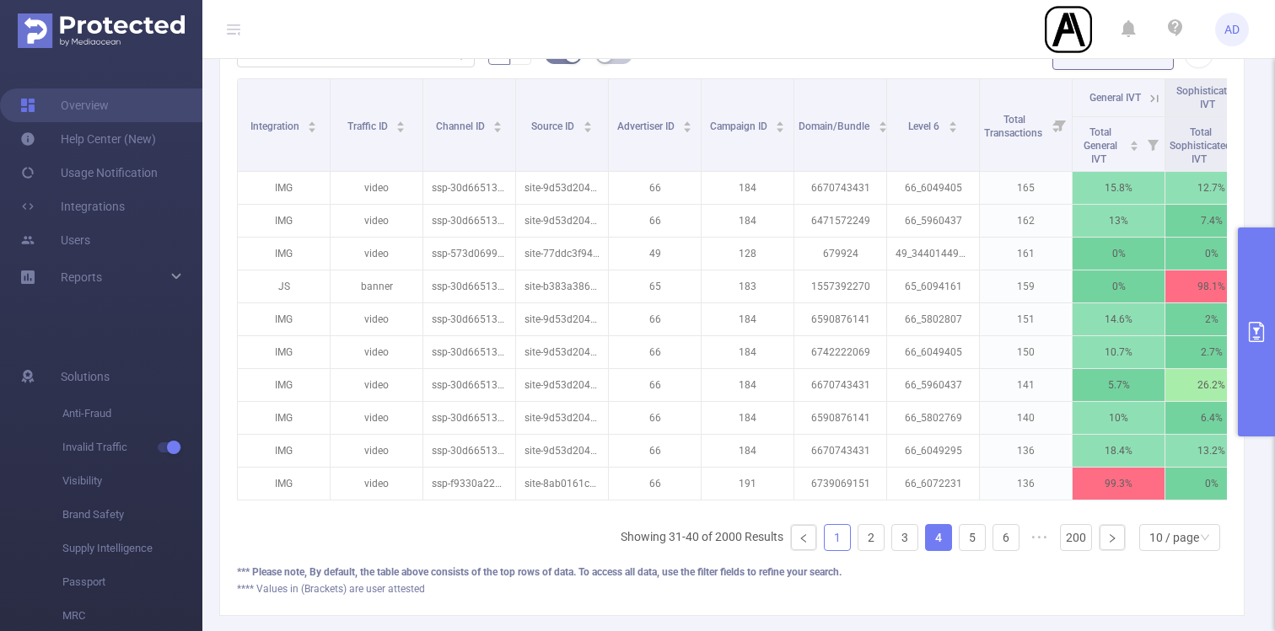
click at [837, 544] on link "1" at bounding box center [837, 537] width 25 height 25
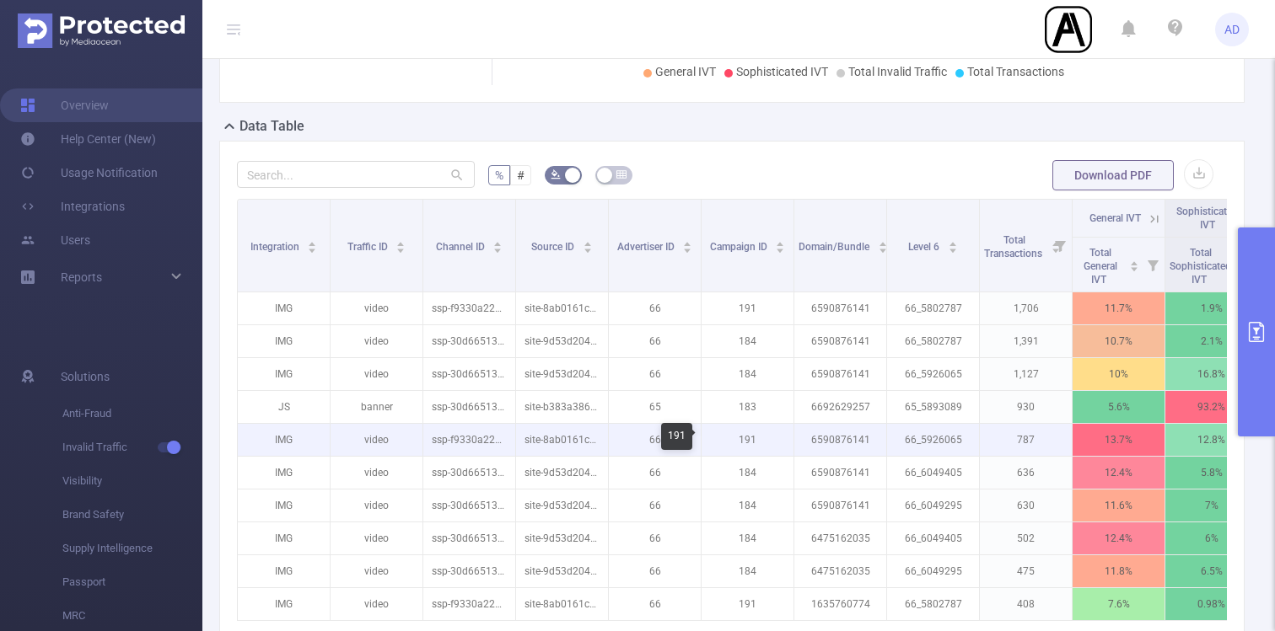
scroll to position [0, 0]
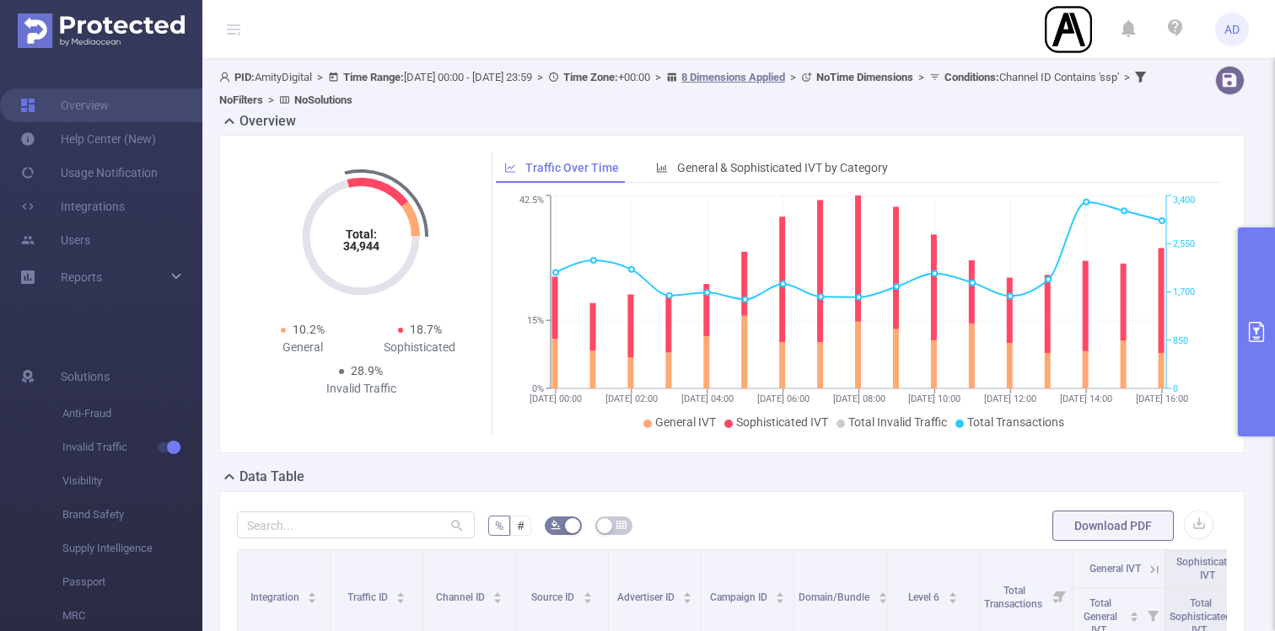
click at [1257, 314] on button "primary" at bounding box center [1256, 332] width 37 height 209
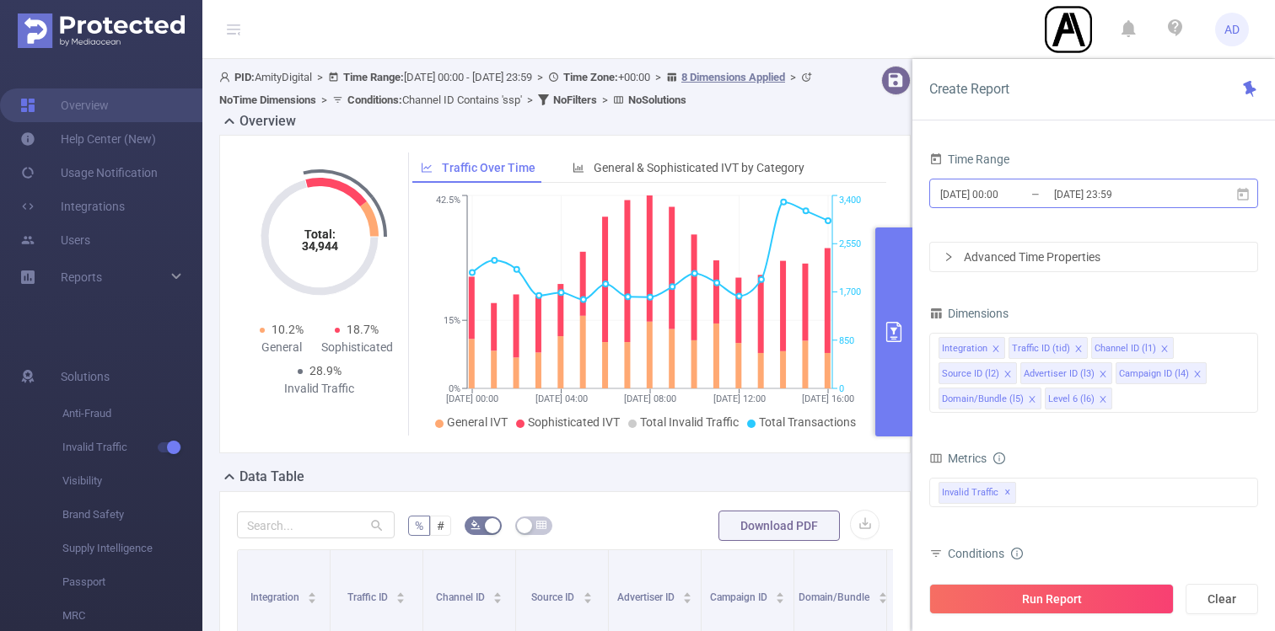
click at [1058, 187] on input "[DATE] 23:59" at bounding box center [1120, 194] width 137 height 23
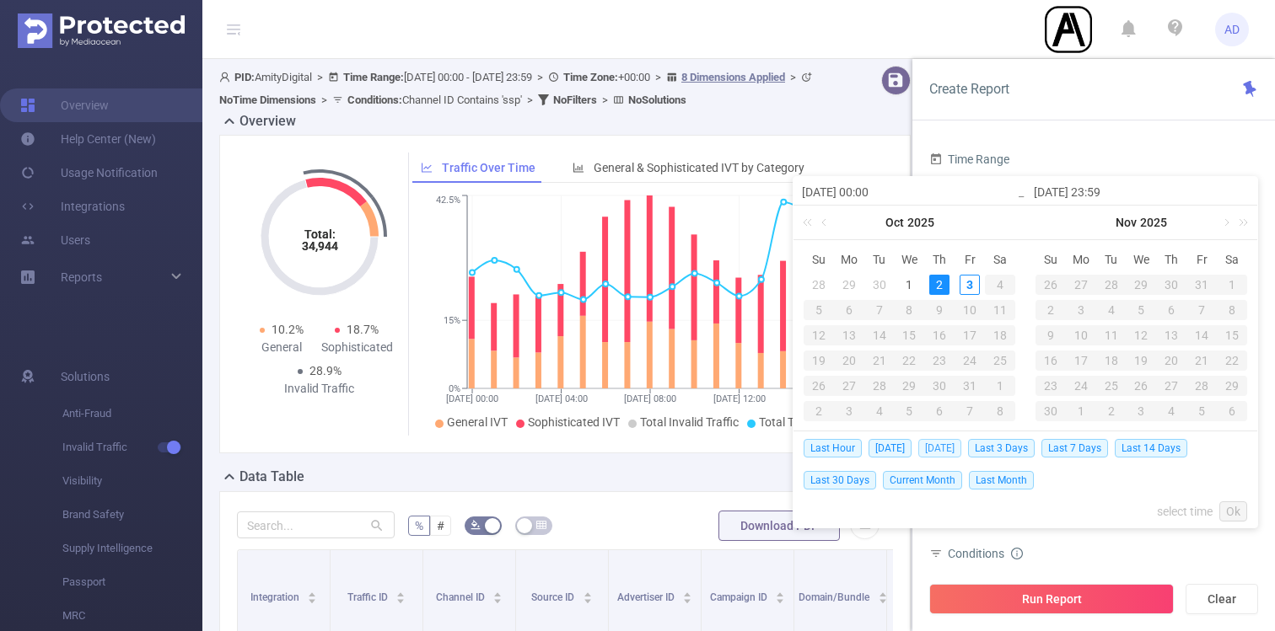
click at [946, 447] on span "[DATE]" at bounding box center [939, 448] width 43 height 19
type input "[DATE] 00:00"
type input "[DATE] 23:59"
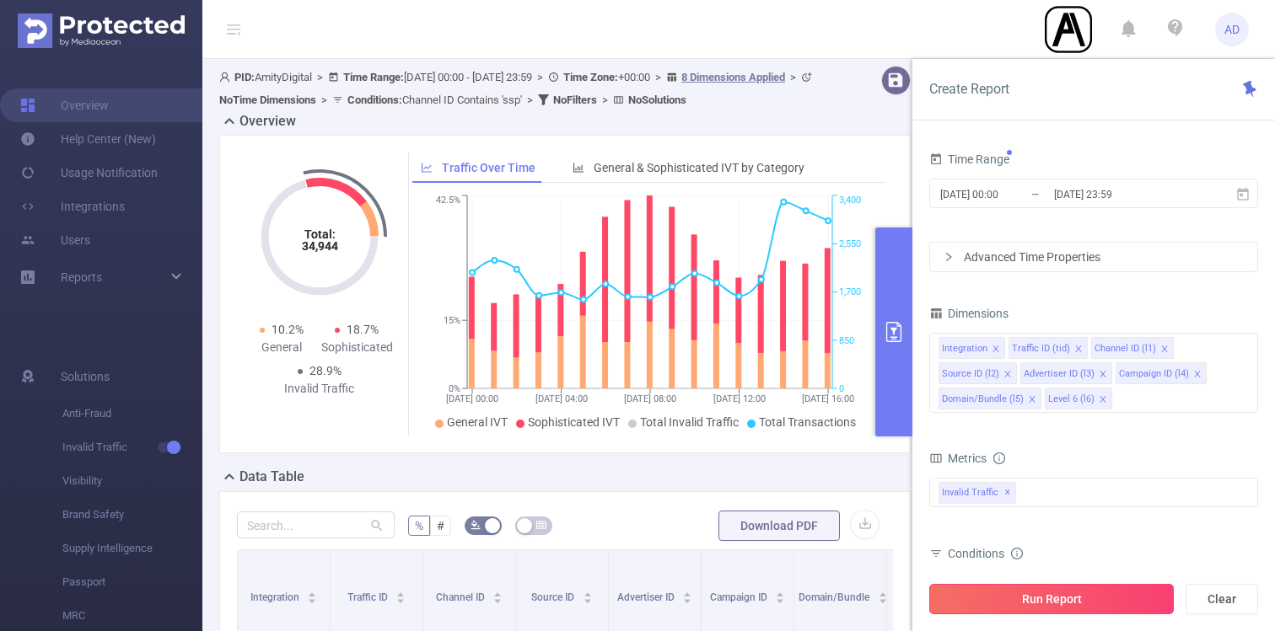
click at [1094, 596] on button "Run Report" at bounding box center [1051, 599] width 244 height 30
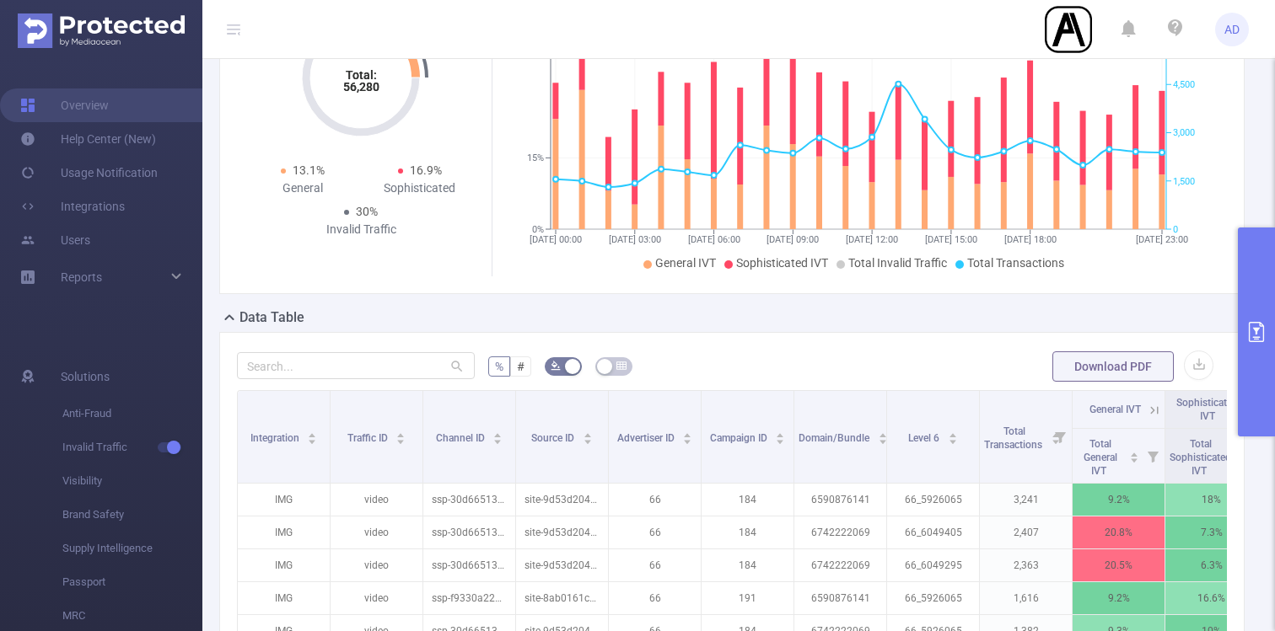
scroll to position [212, 0]
